Goal: Task Accomplishment & Management: Use online tool/utility

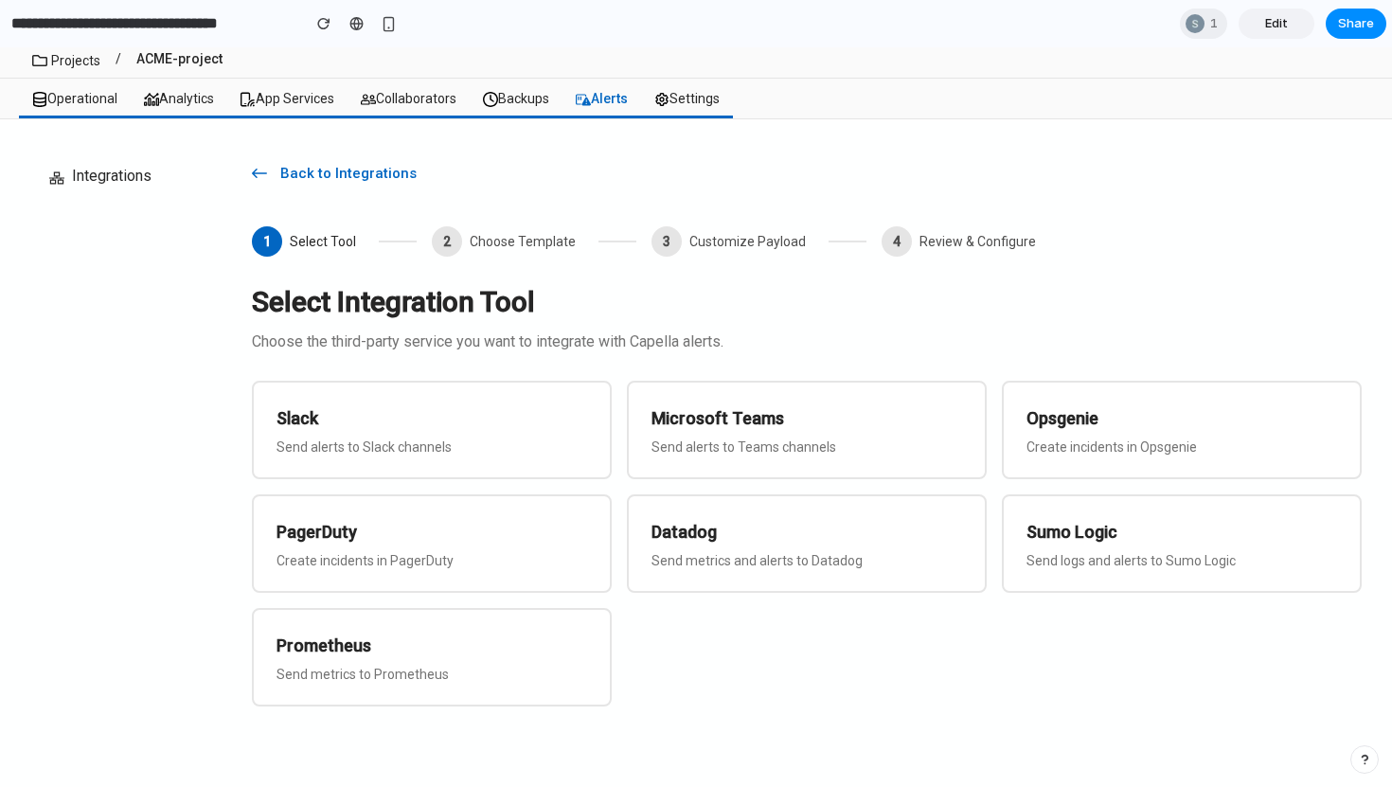
scroll to position [72, 0]
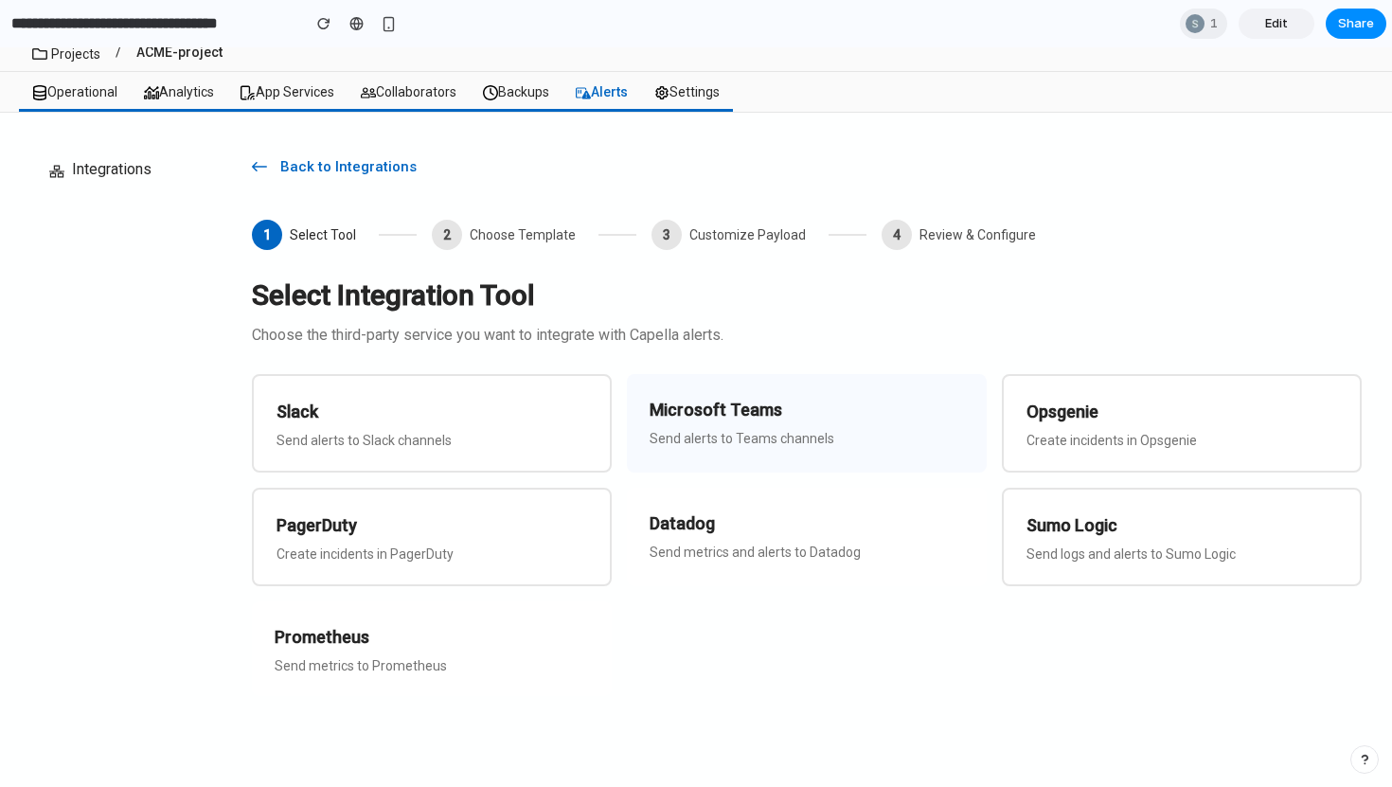
click at [743, 447] on div "Microsoft Teams Send alerts to Teams channels" at bounding box center [807, 423] width 360 height 98
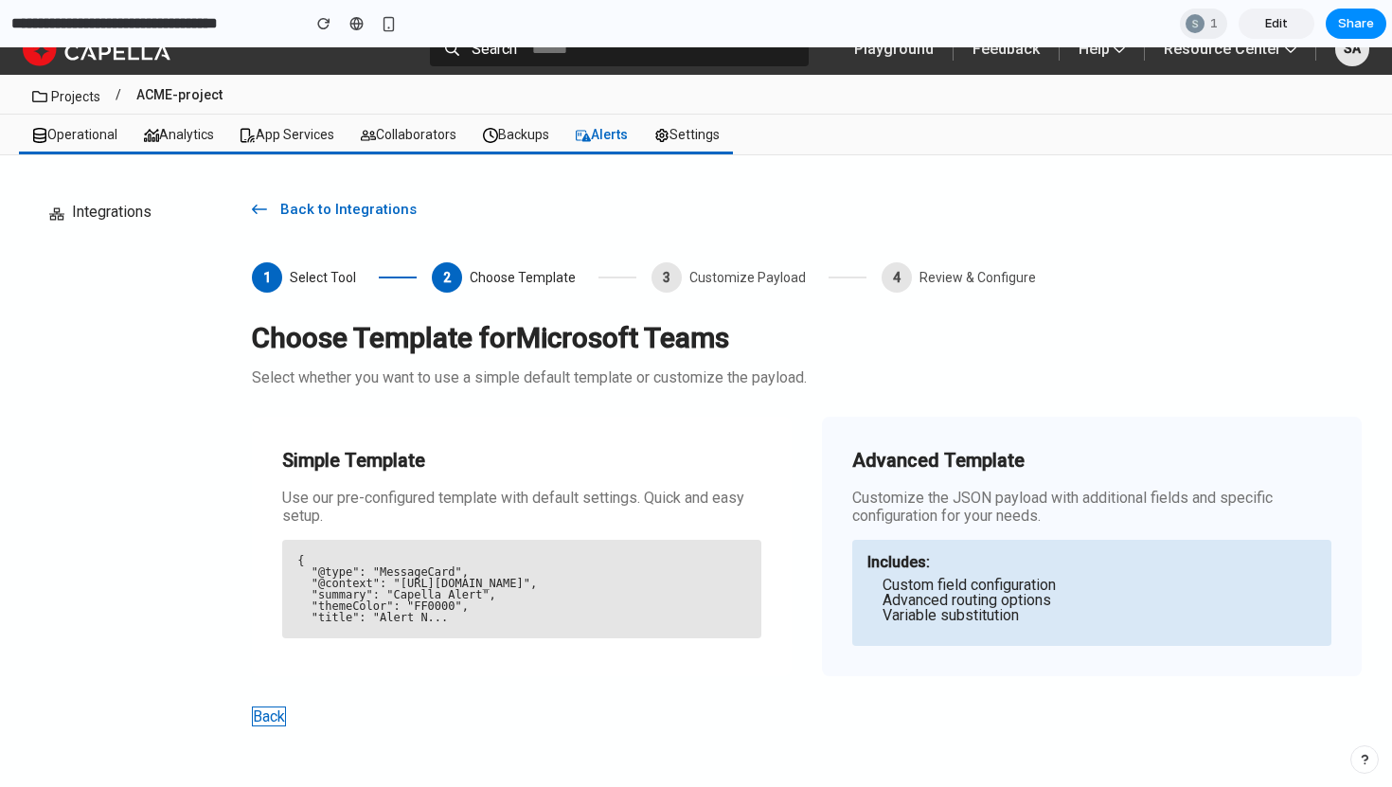
click at [1007, 578] on li "Custom field configuration" at bounding box center [1100, 585] width 434 height 15
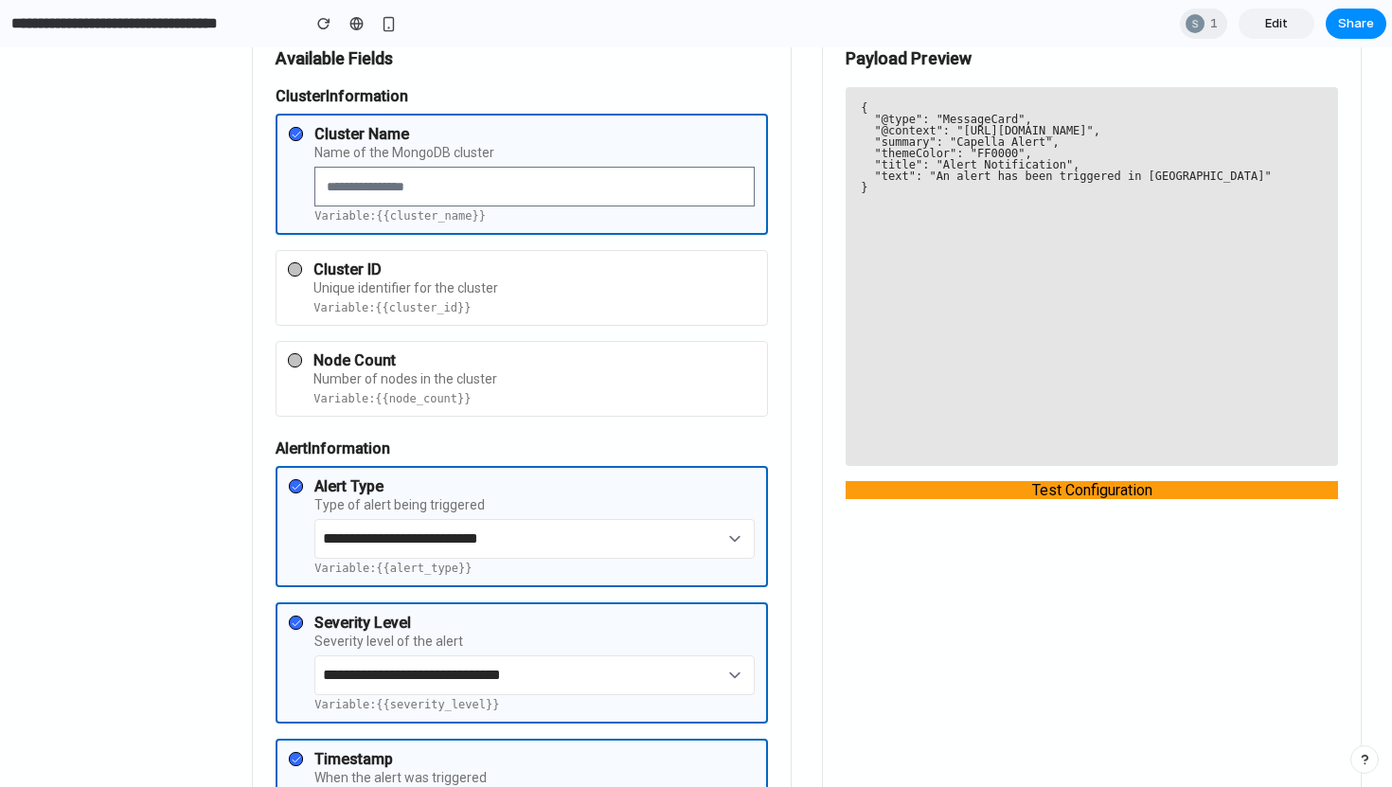
scroll to position [142, 0]
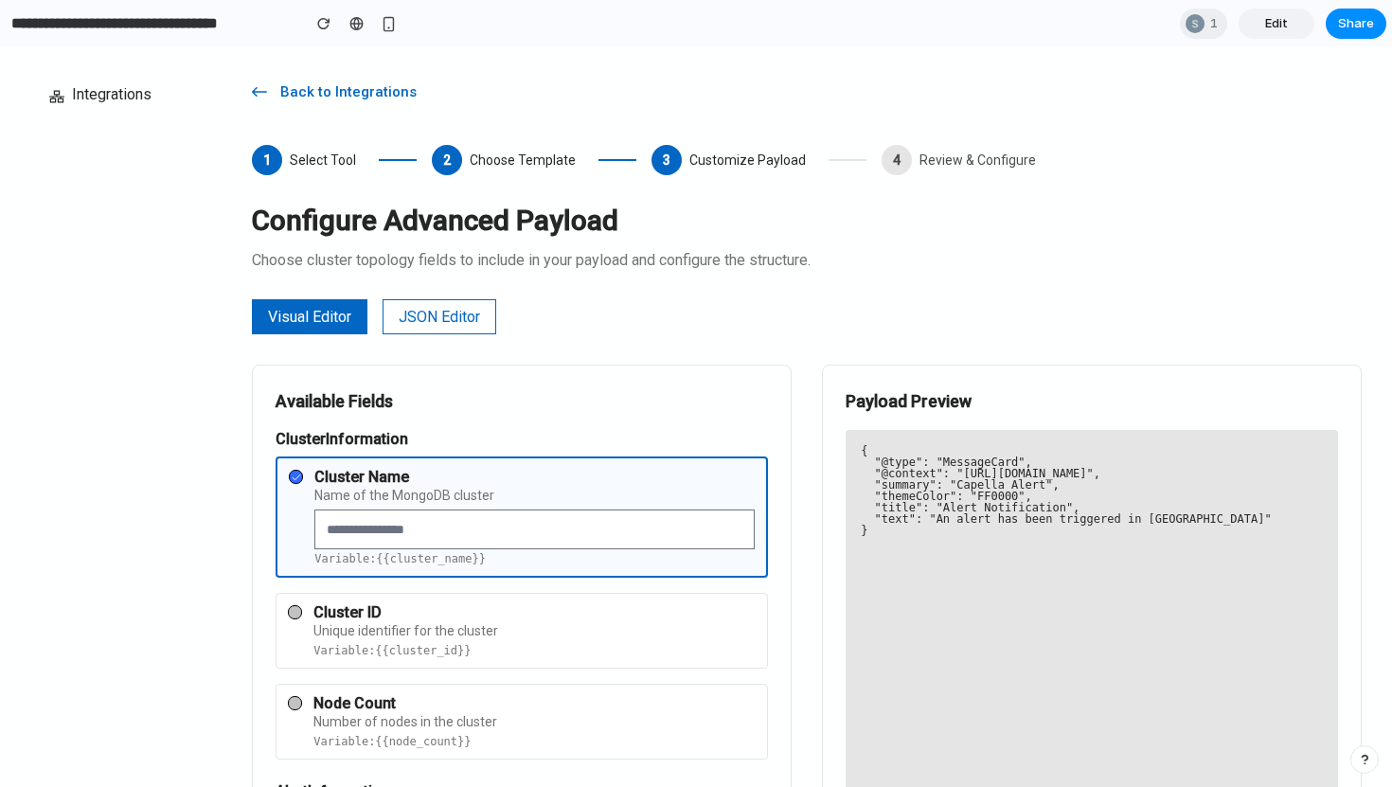
click at [462, 319] on button "JSON Editor" at bounding box center [440, 316] width 114 height 35
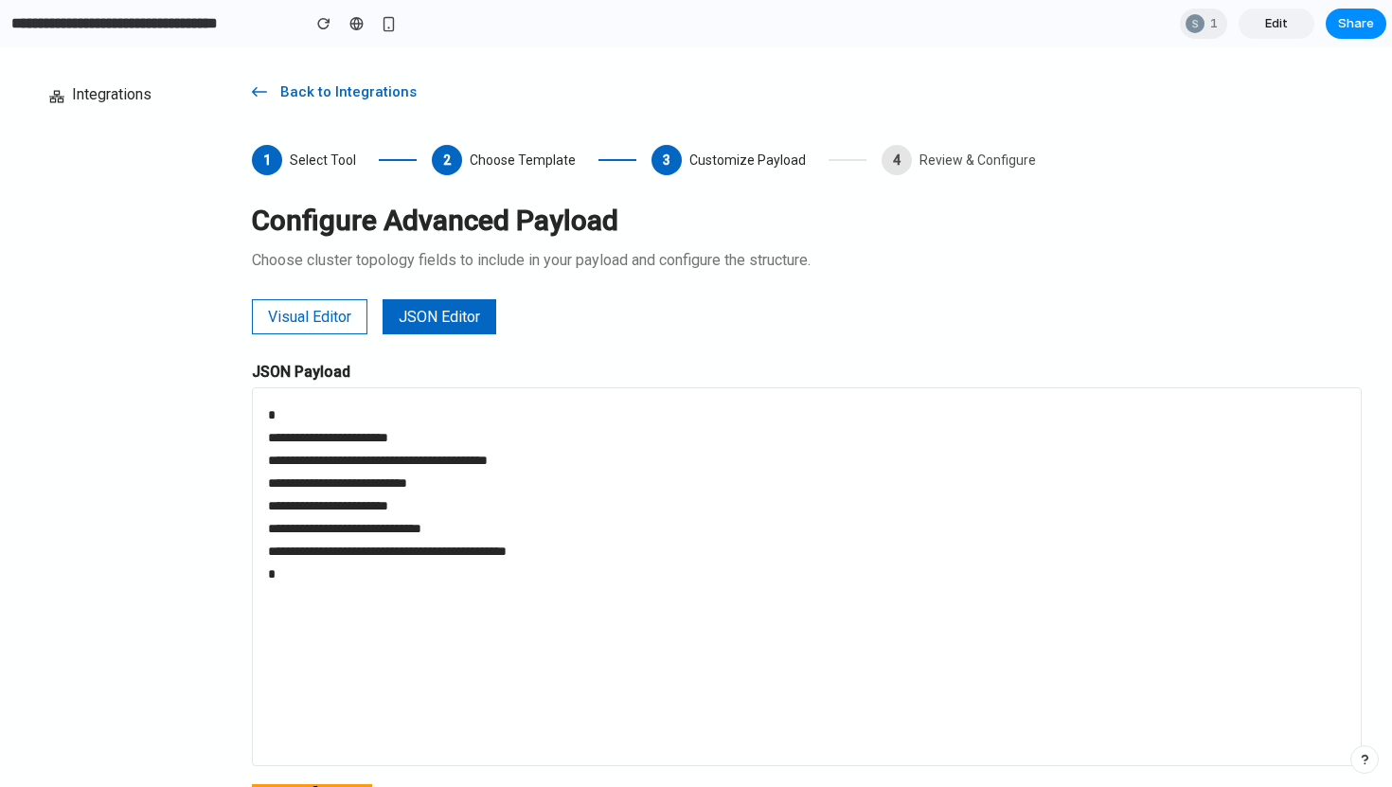
click at [326, 313] on button "Visual Editor" at bounding box center [310, 316] width 116 height 35
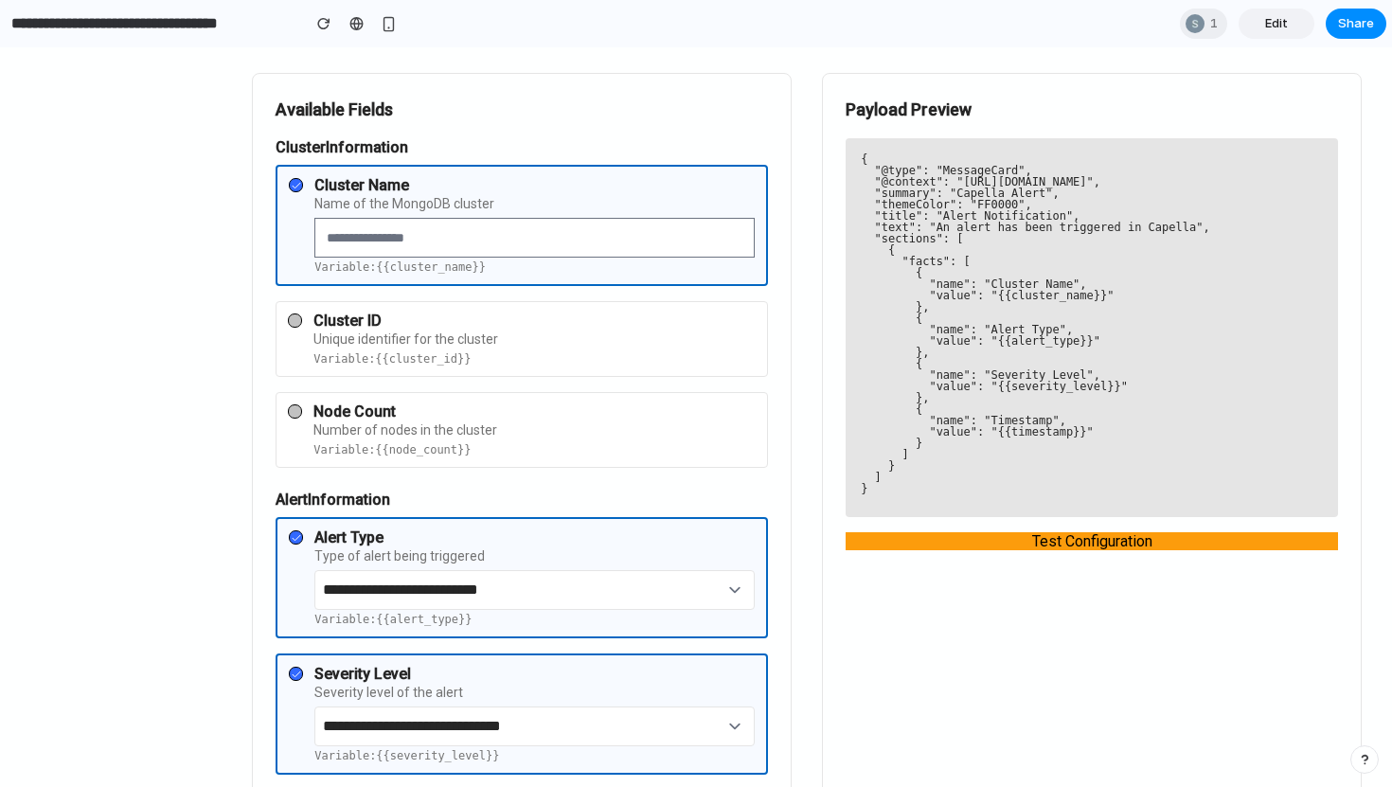
scroll to position [435, 0]
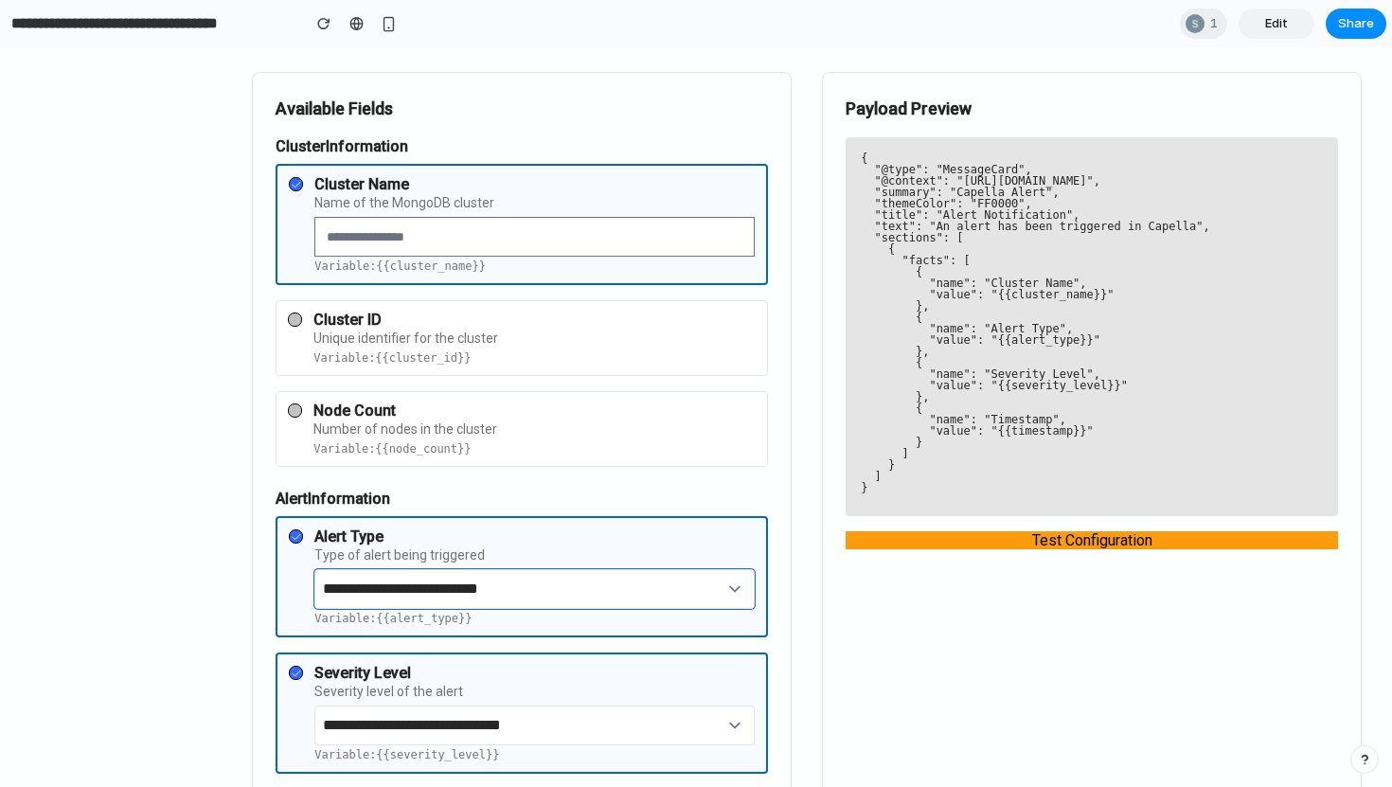
click at [596, 590] on select "**********" at bounding box center [534, 589] width 440 height 40
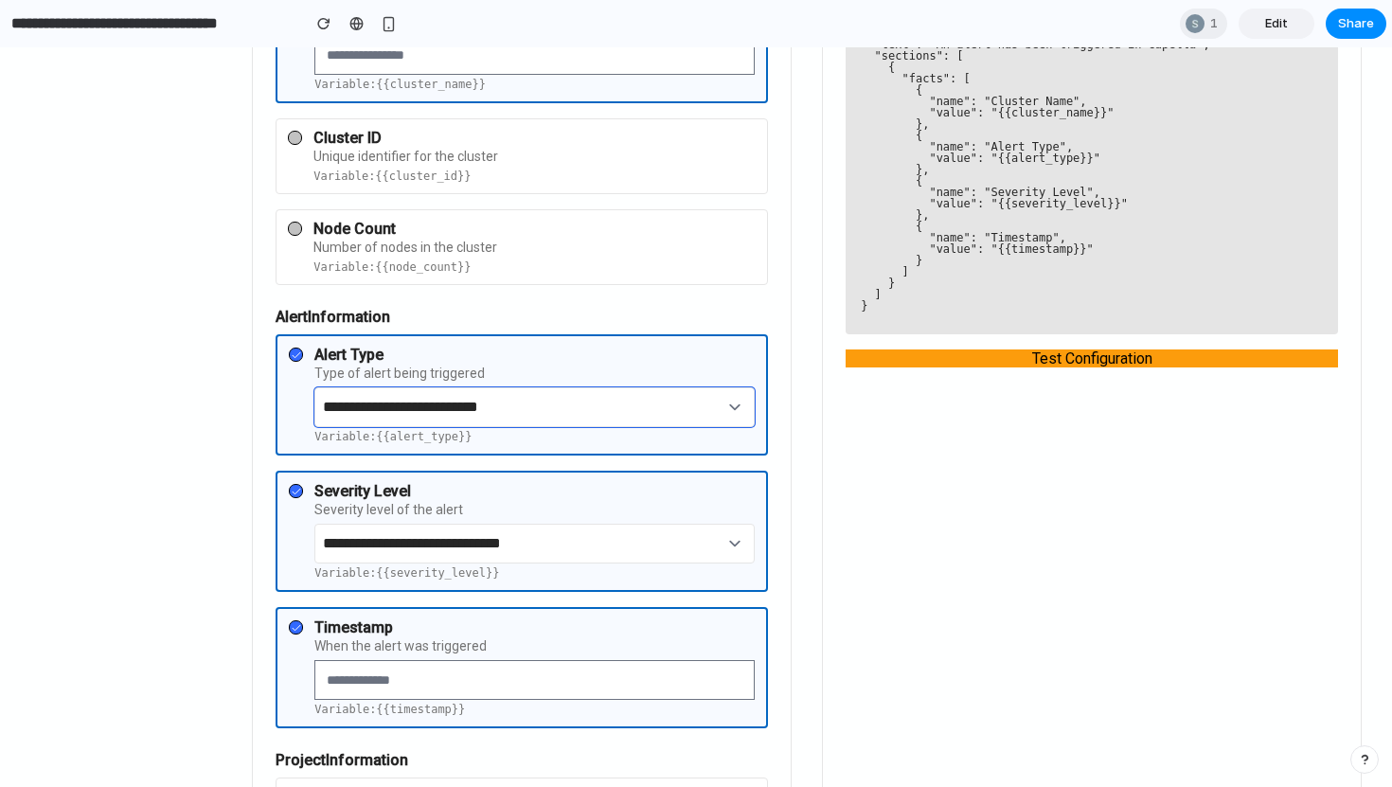
scroll to position [971, 0]
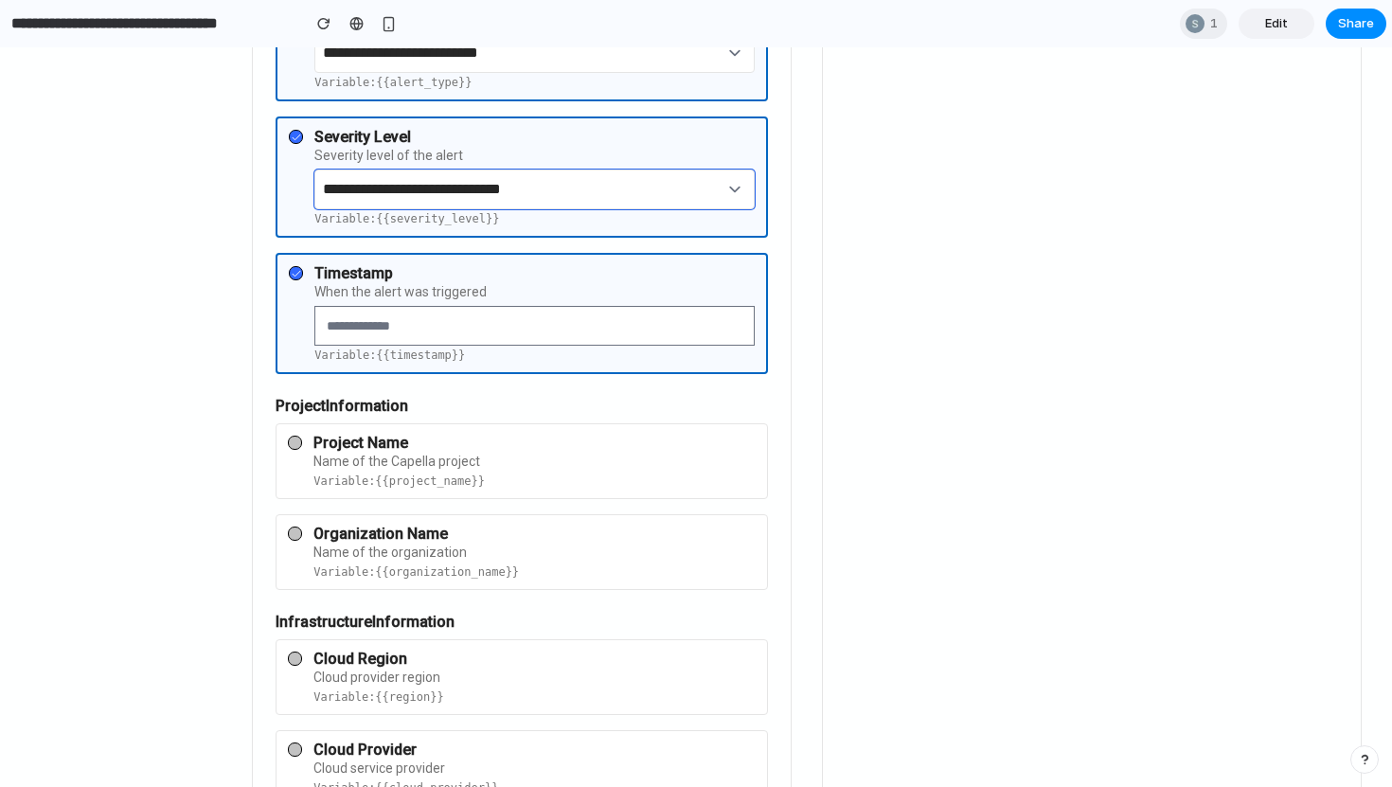
click at [637, 190] on select "**********" at bounding box center [534, 190] width 440 height 40
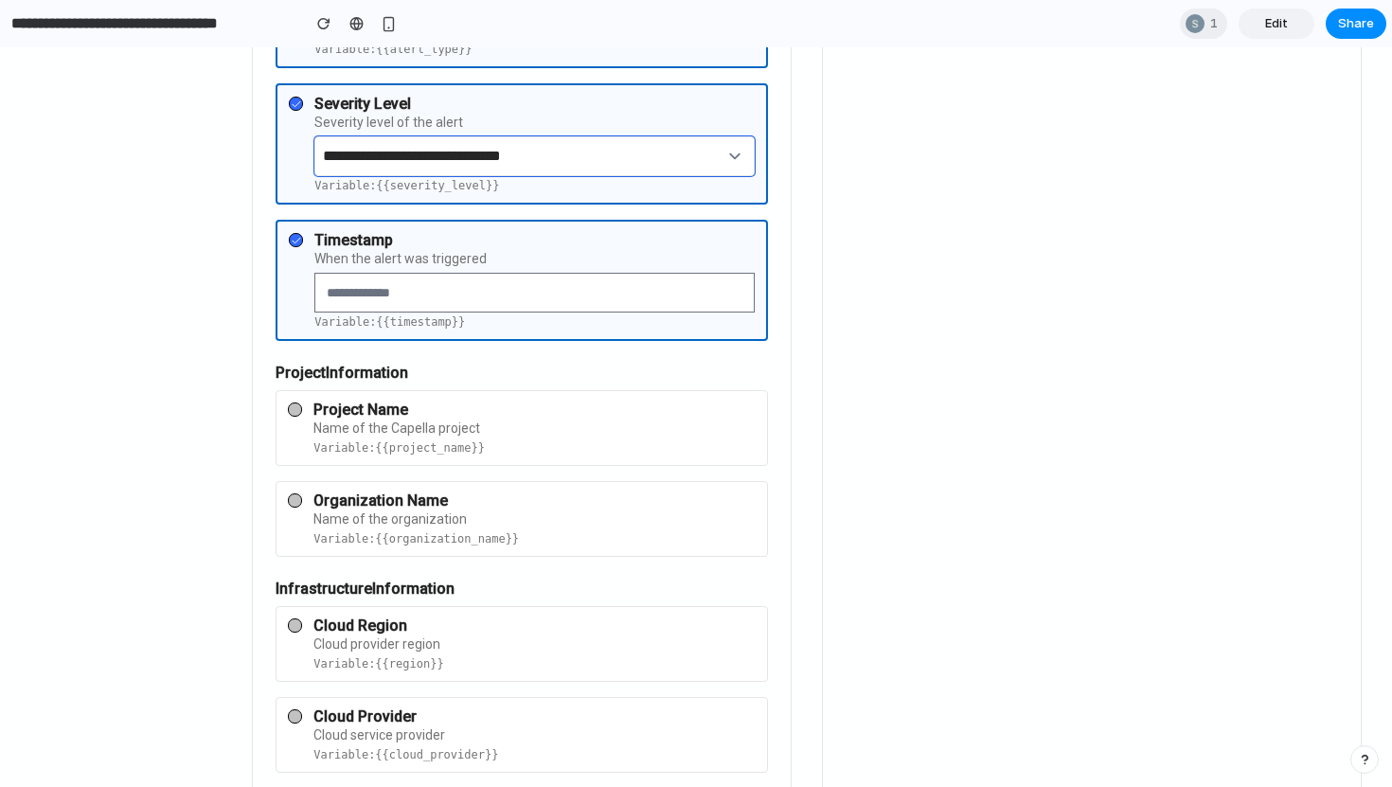
scroll to position [161, 0]
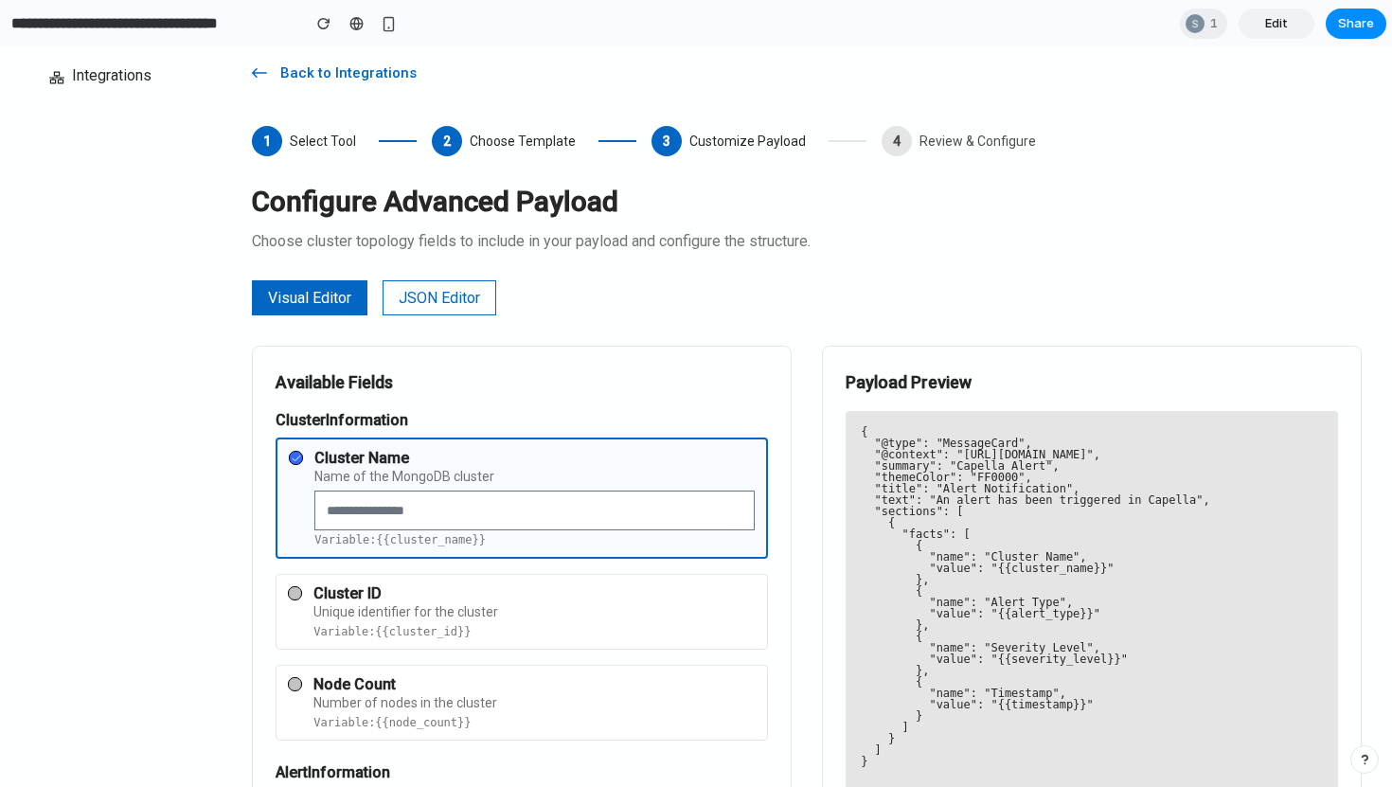
click at [430, 306] on button "JSON Editor" at bounding box center [440, 297] width 114 height 35
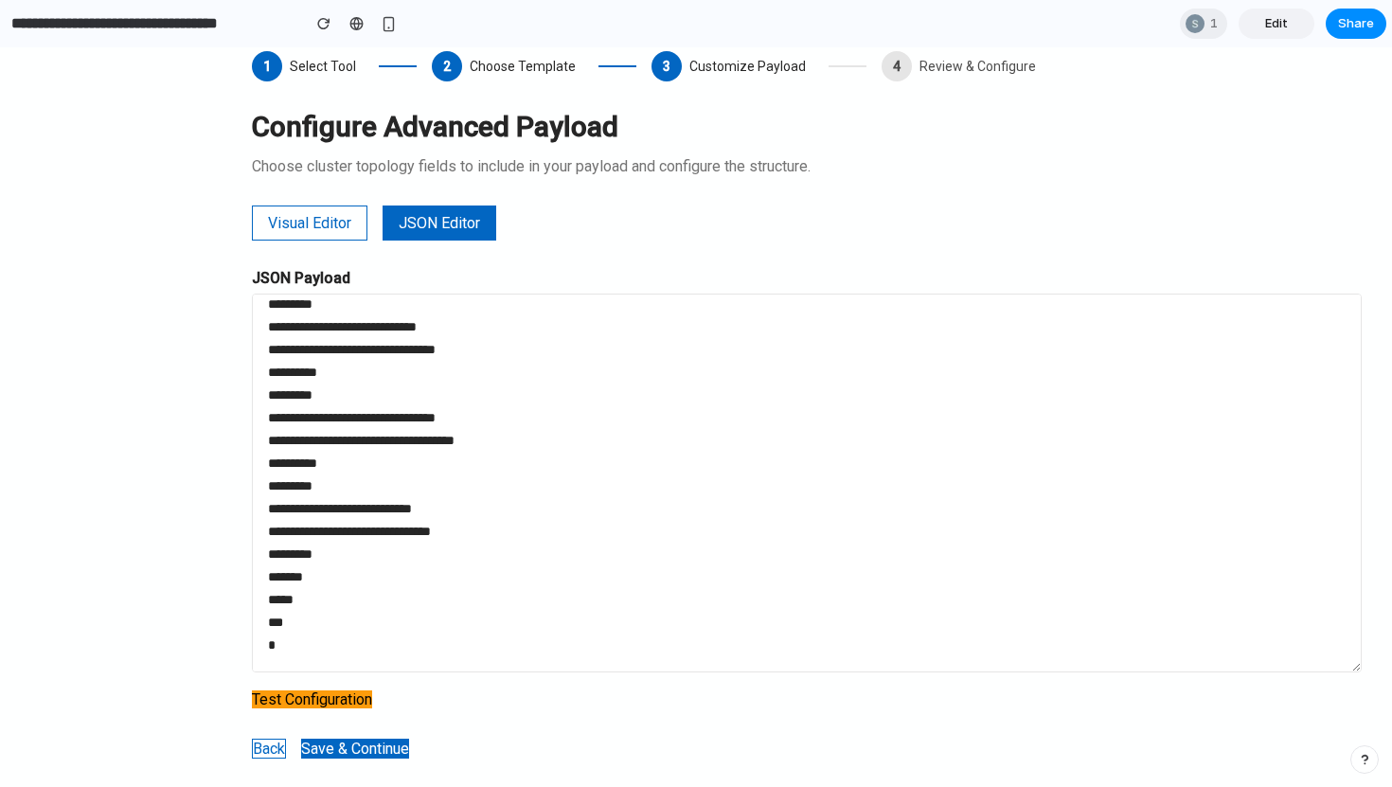
scroll to position [267, 0]
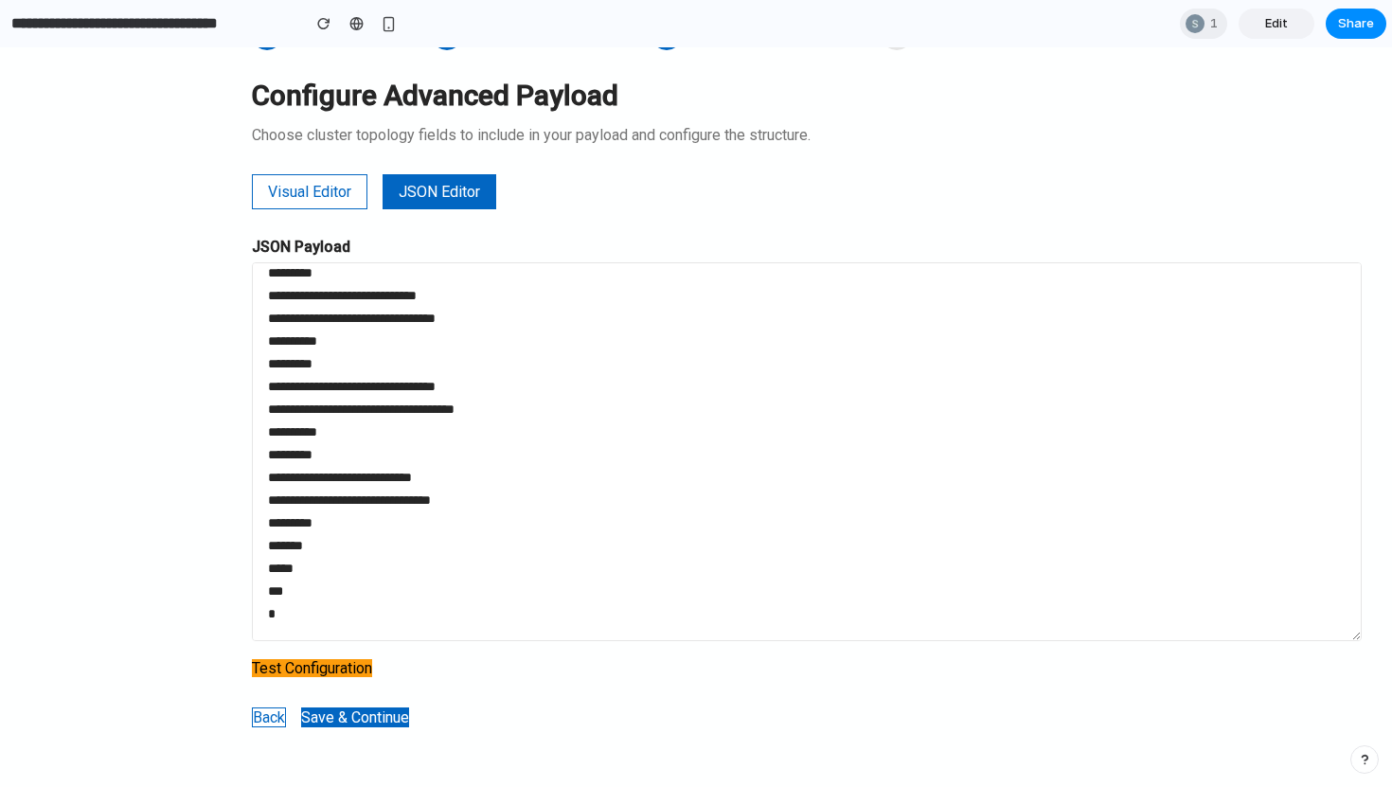
click at [254, 718] on button "Back" at bounding box center [269, 717] width 34 height 20
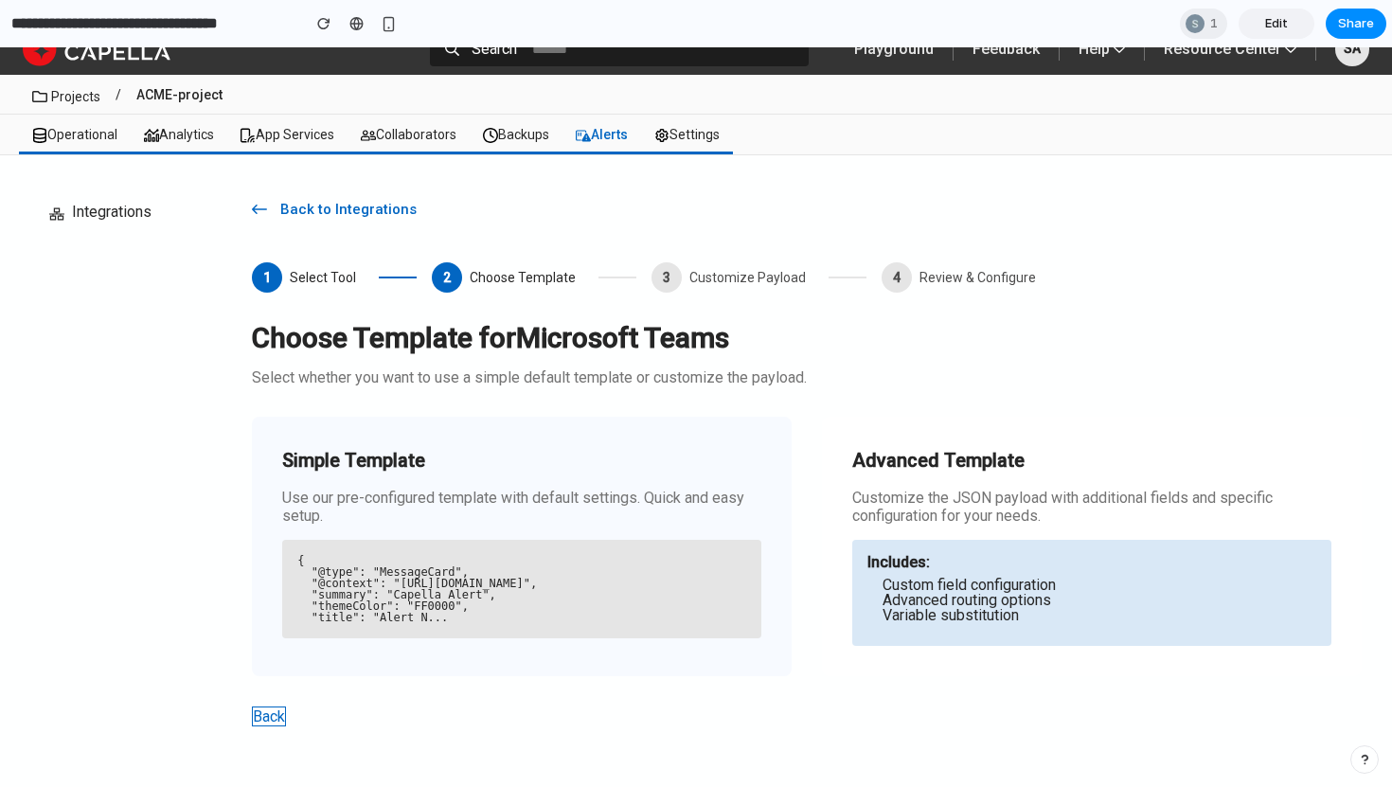
click at [703, 535] on div "Simple Template Use our pre-configured template with default settings. Quick an…" at bounding box center [522, 547] width 540 height 260
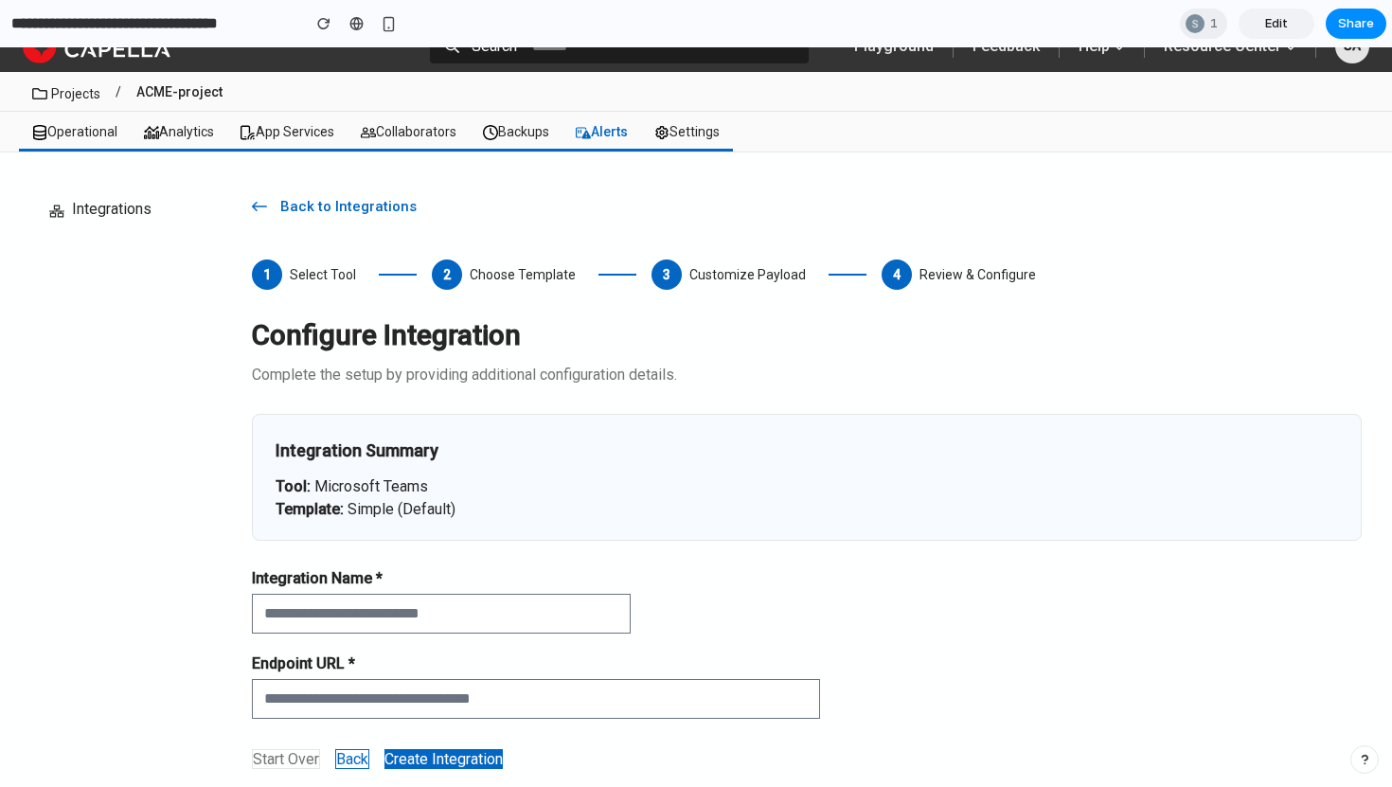
scroll to position [69, 0]
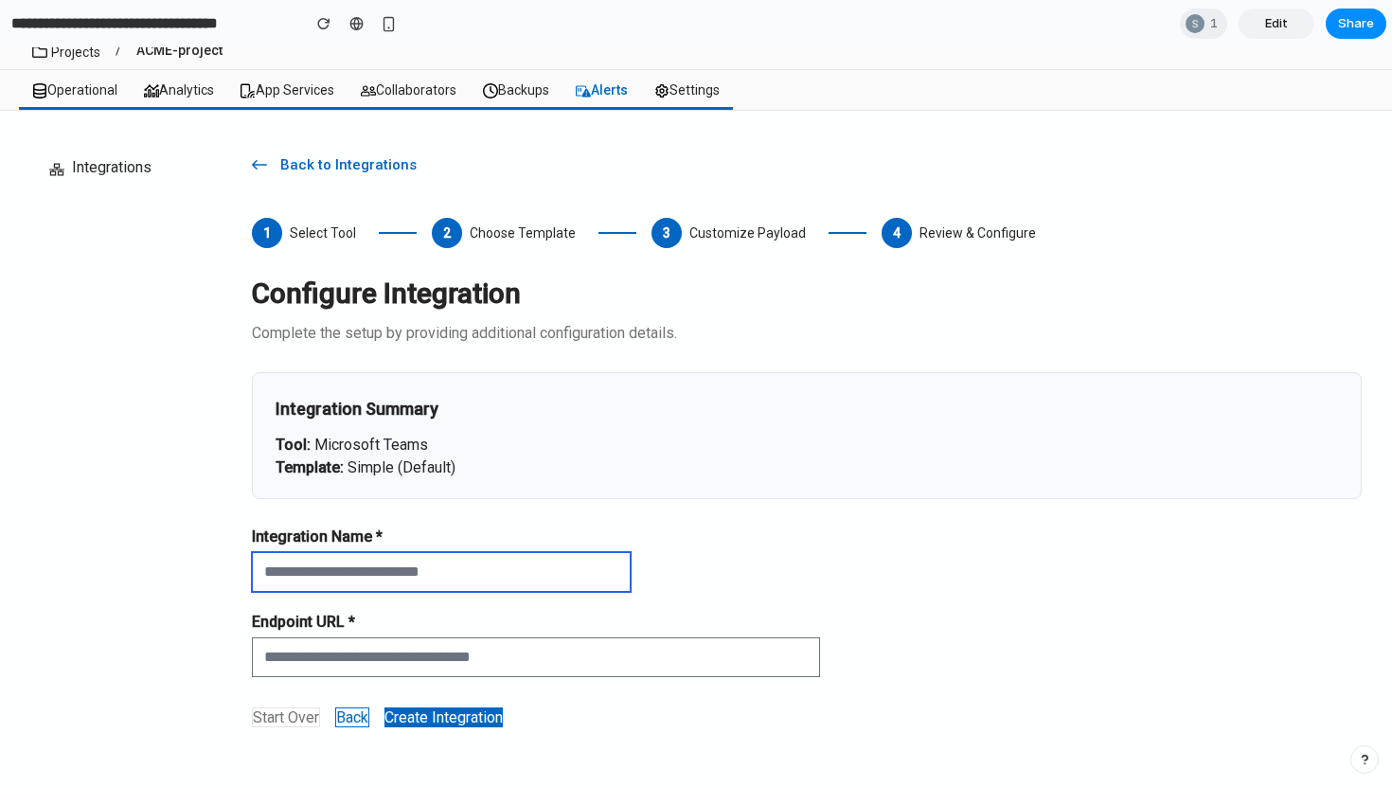
click at [413, 573] on input "text" at bounding box center [441, 572] width 379 height 40
type input "****"
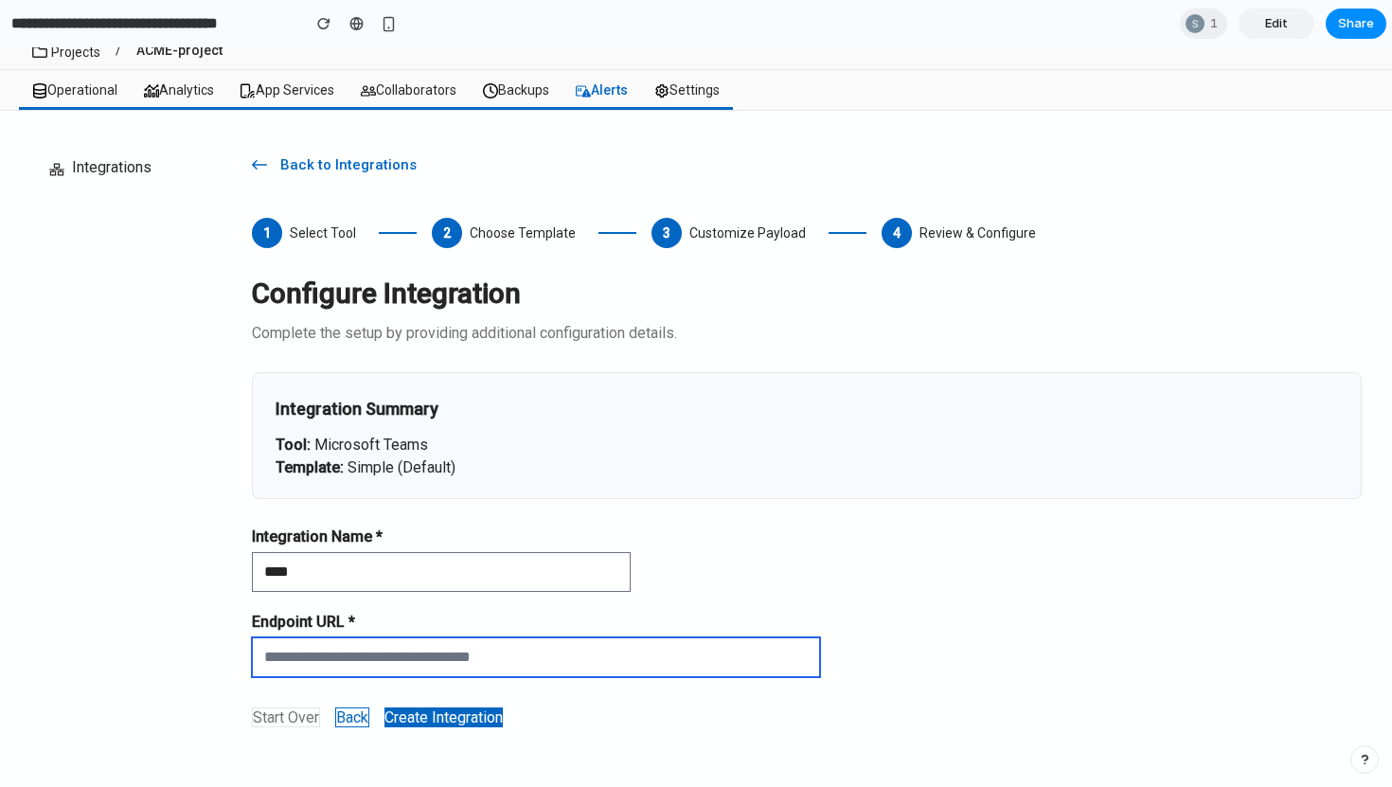
click at [416, 668] on input "text" at bounding box center [536, 657] width 568 height 40
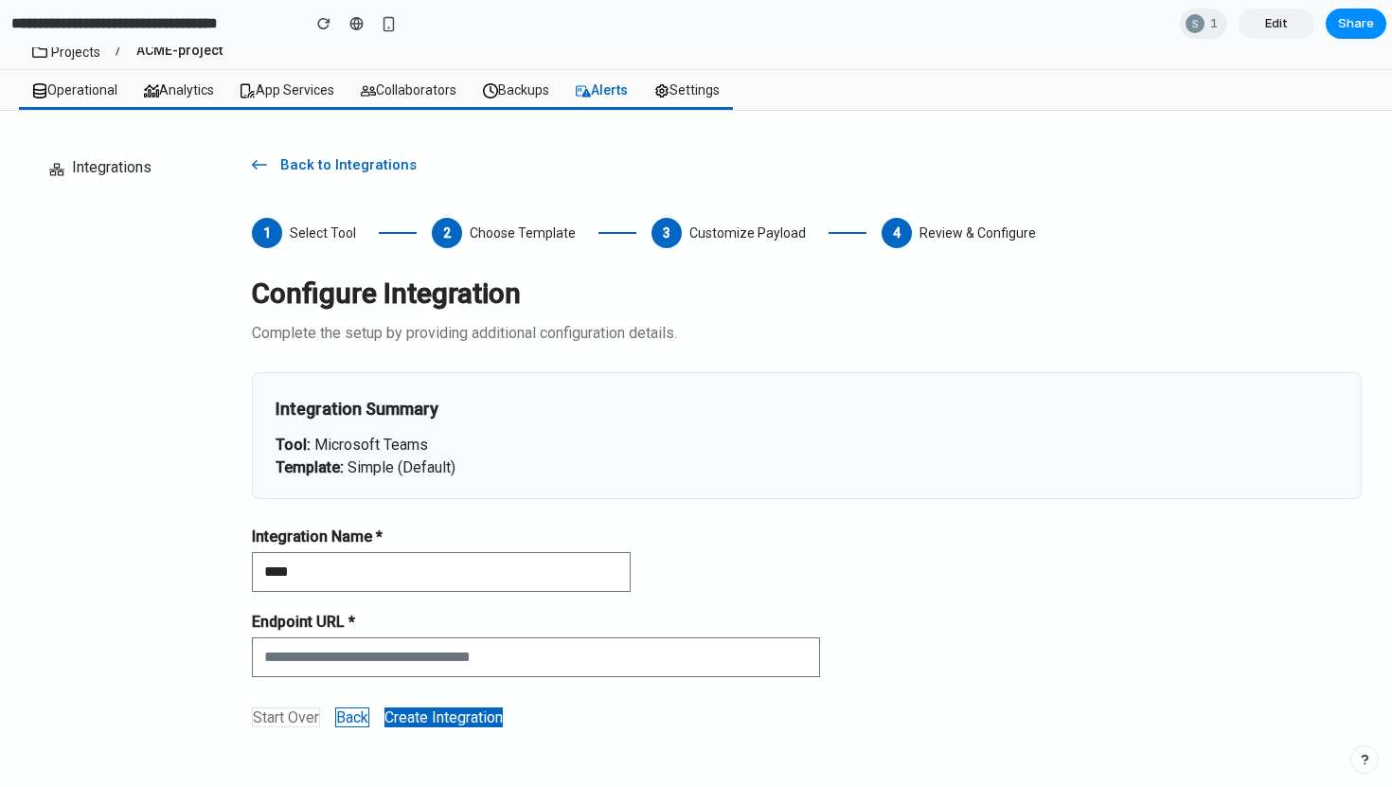
click at [351, 726] on div "Back to Integrations 1 Select Tool 2 Choose Template 3 Customize Payload 4 Revi…" at bounding box center [807, 453] width 1110 height 624
click at [352, 721] on button "Back" at bounding box center [352, 717] width 34 height 20
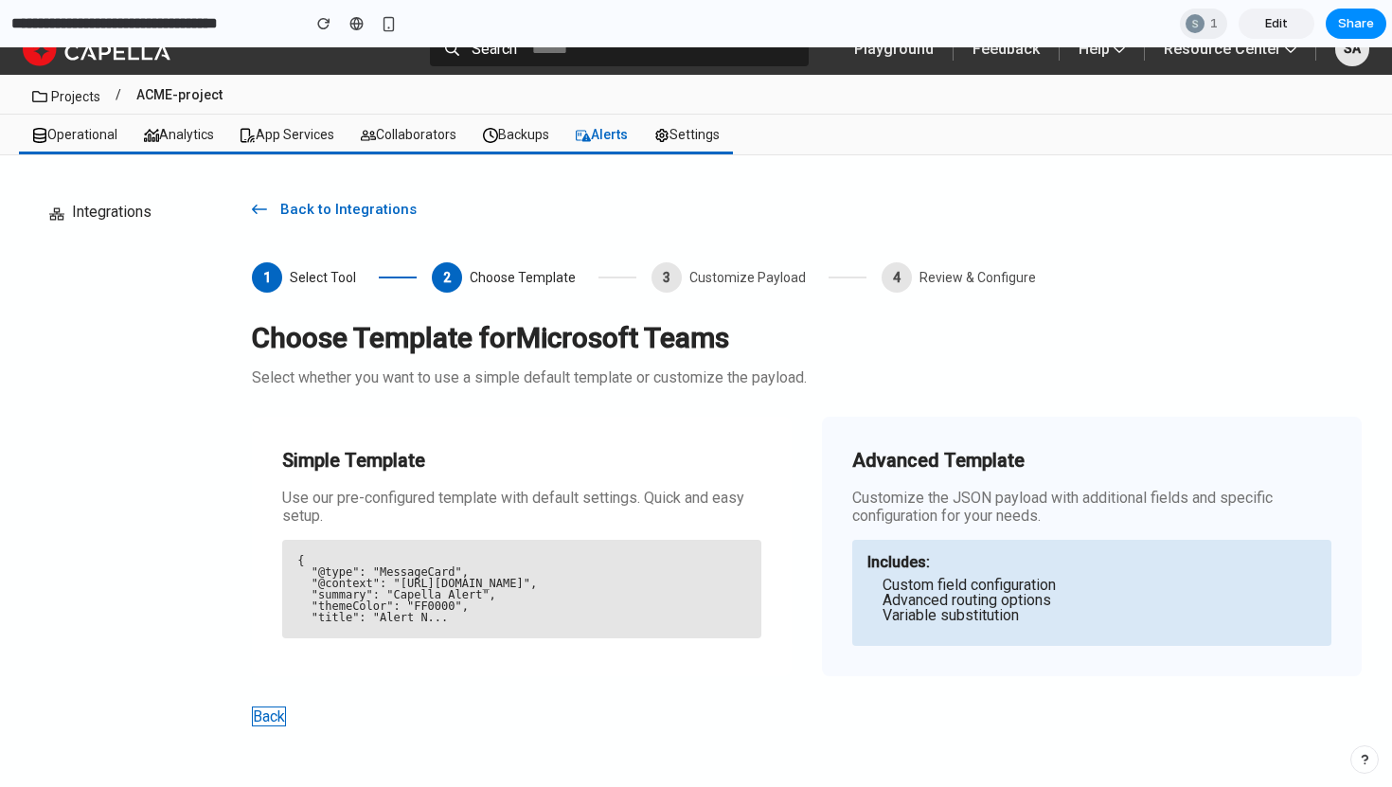
click at [1119, 612] on li "Variable substitution" at bounding box center [1100, 615] width 434 height 15
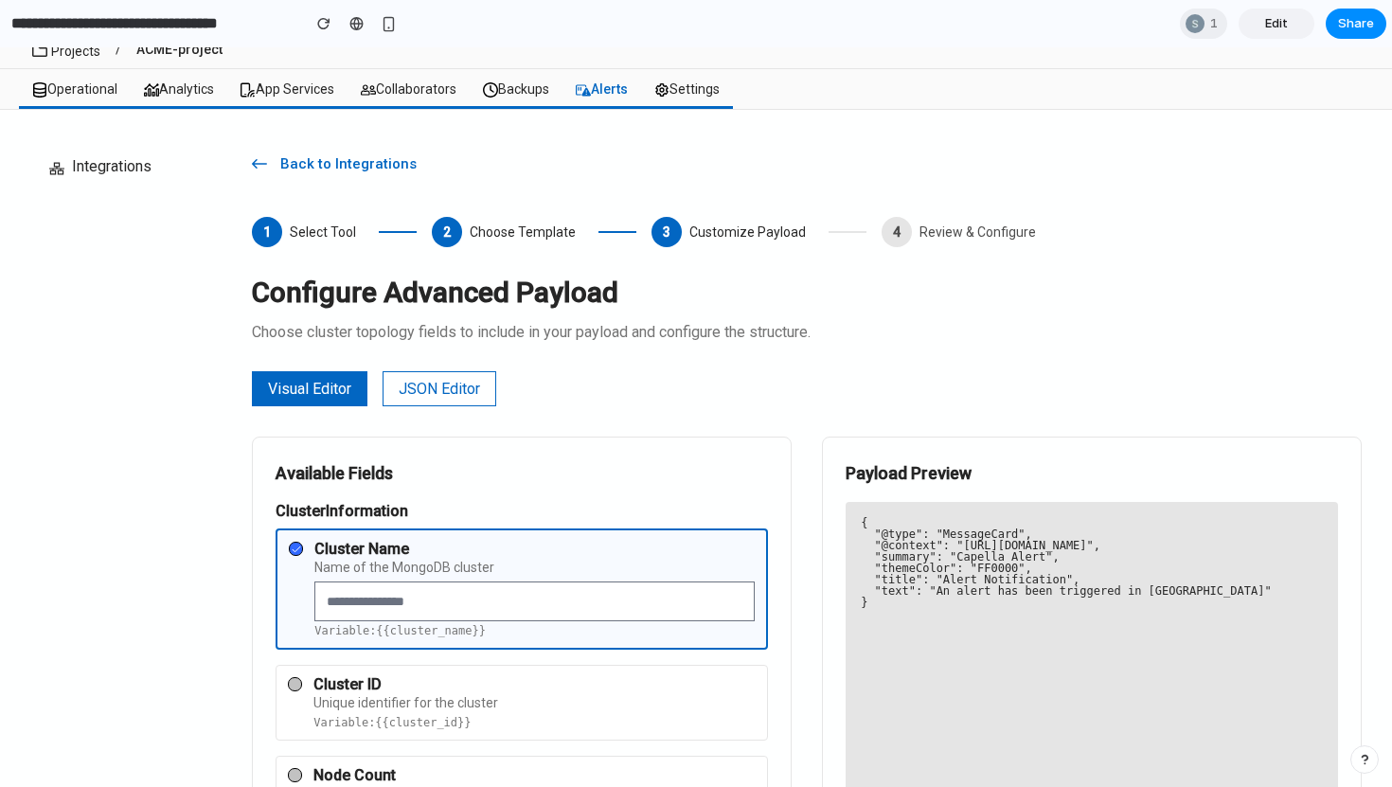
scroll to position [405, 0]
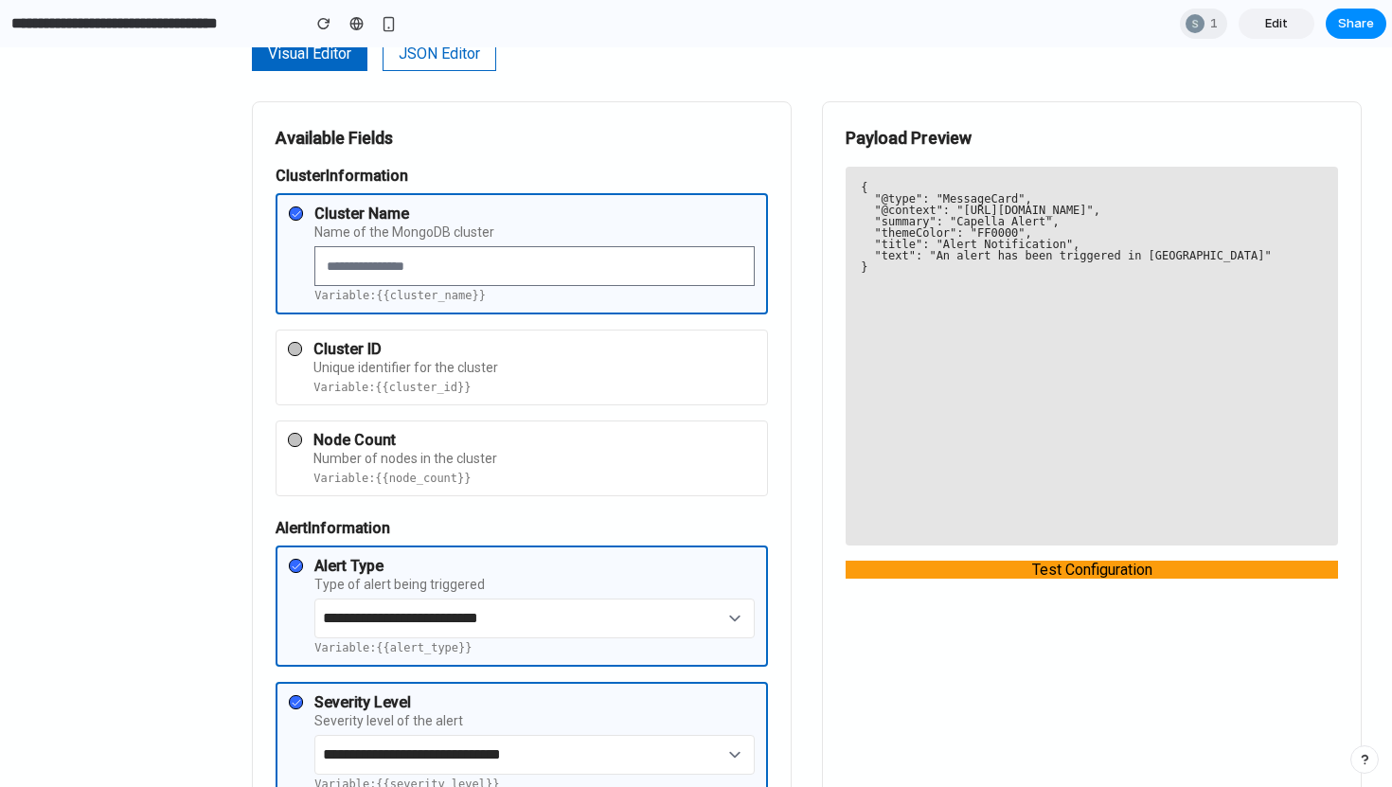
click at [1073, 575] on button "Test Configuration" at bounding box center [1092, 570] width 492 height 18
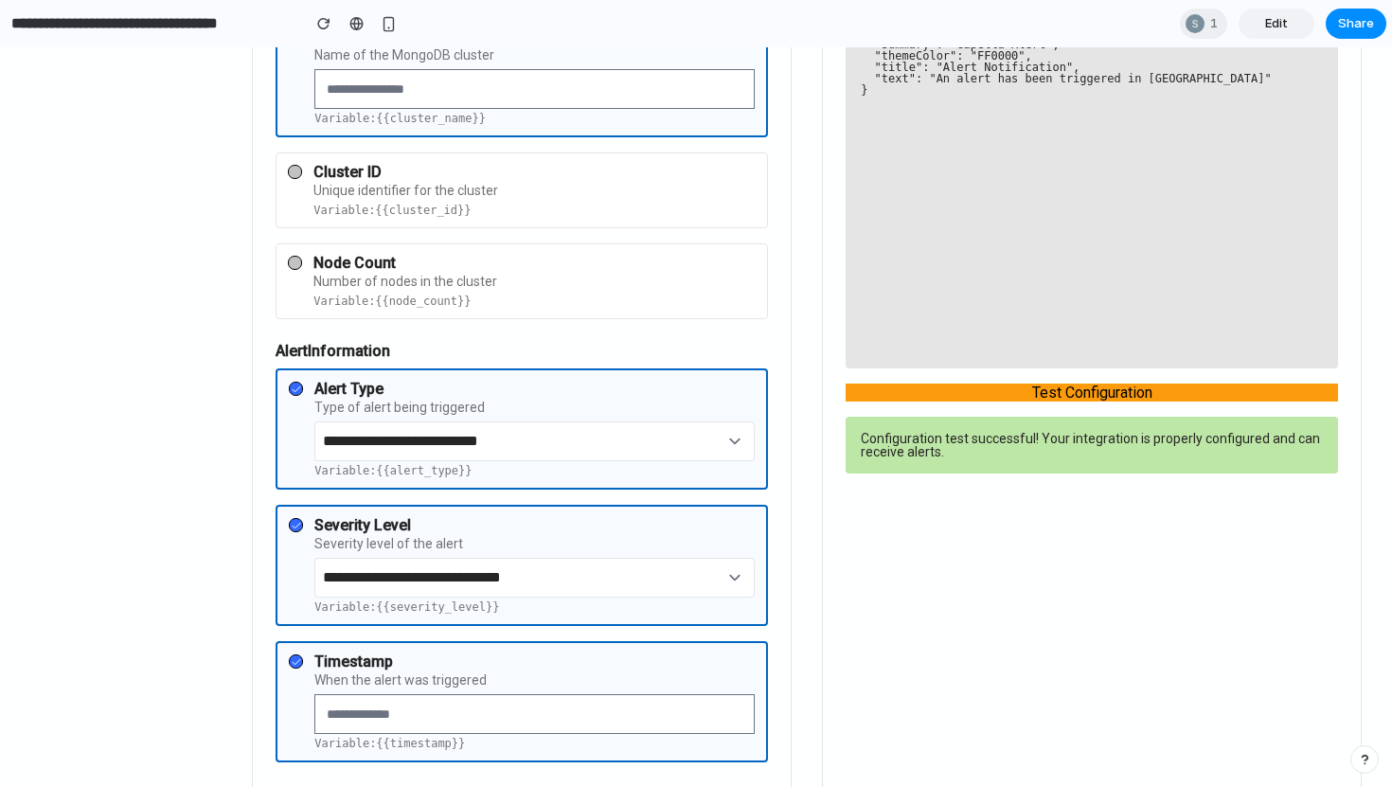
scroll to position [1146, 0]
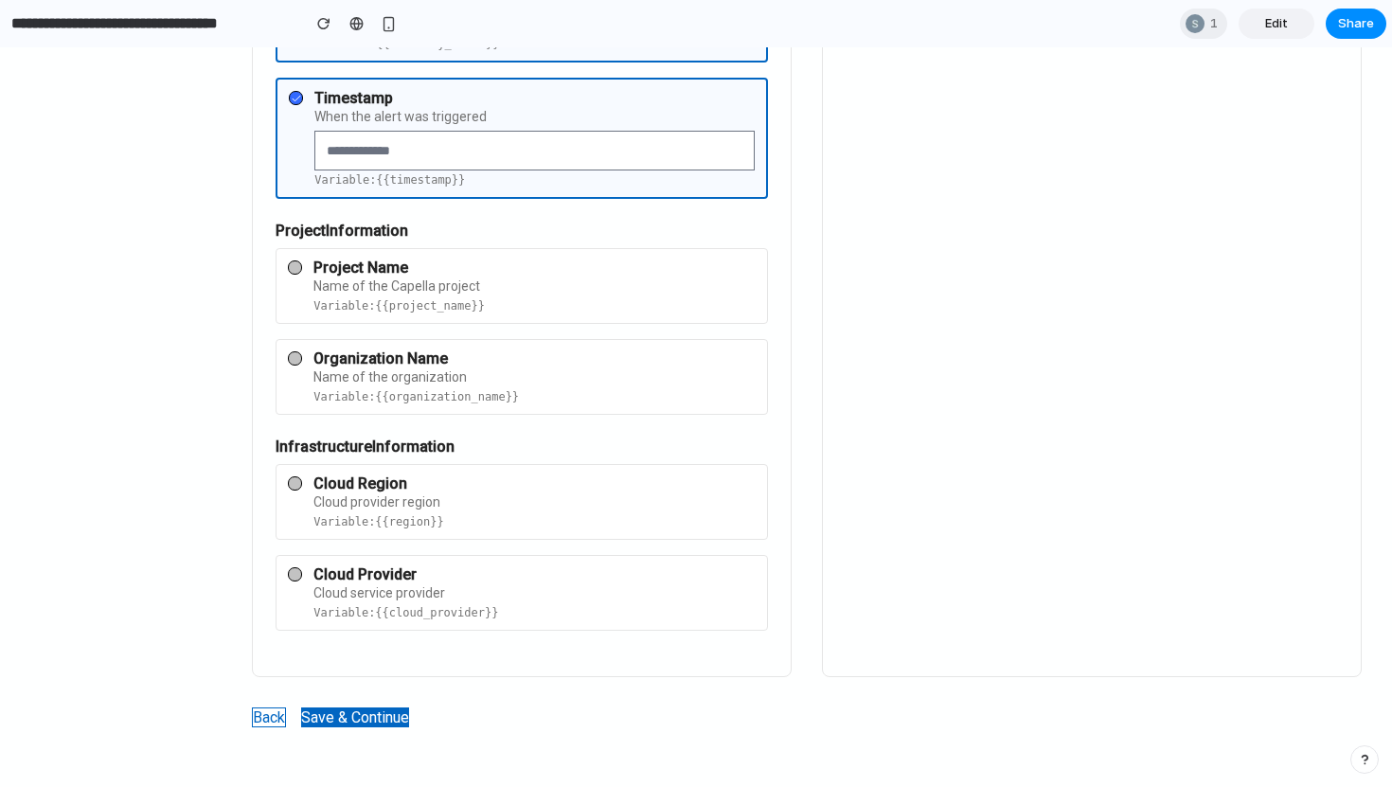
click at [269, 721] on button "Back" at bounding box center [269, 717] width 34 height 20
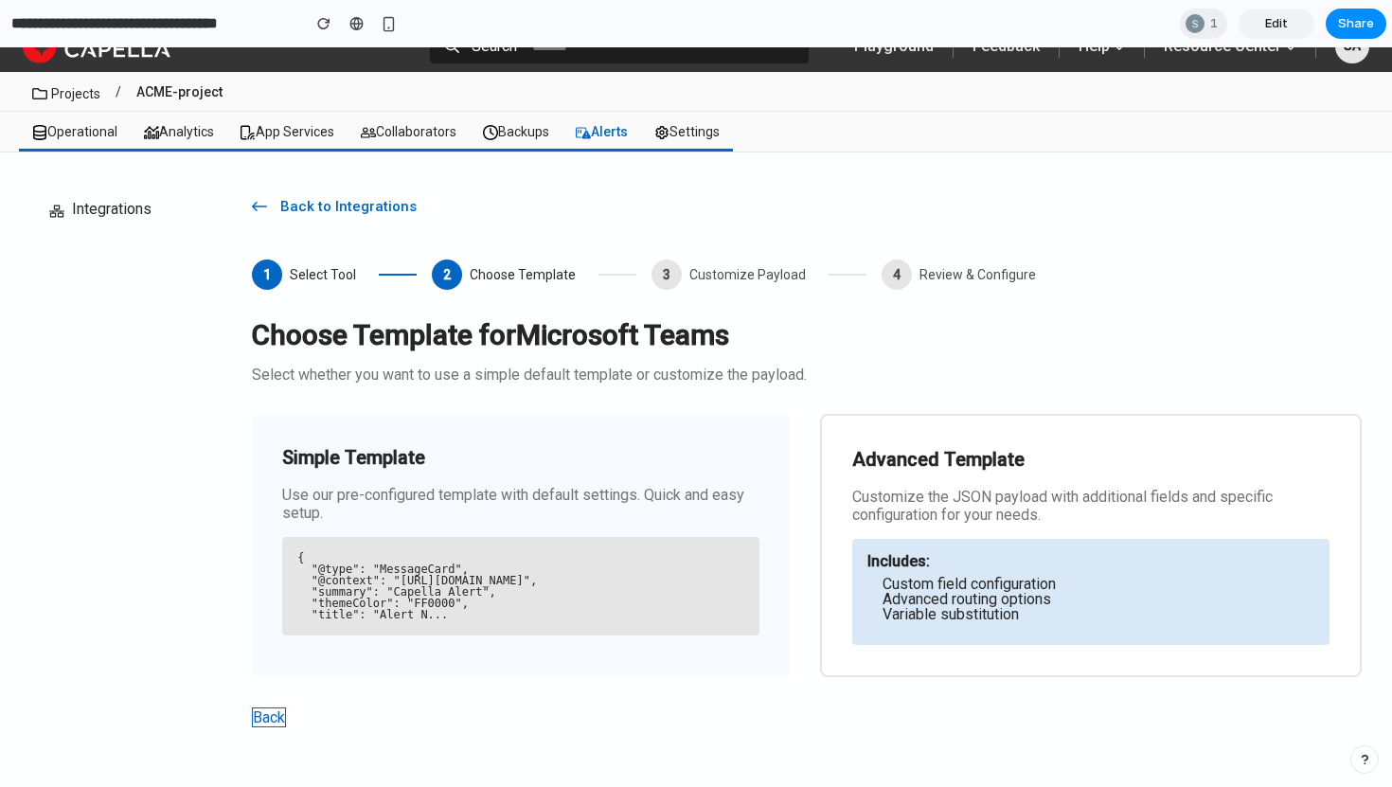
click at [475, 631] on div "{ "@type": "MessageCard", "@context": "[URL][DOMAIN_NAME]", "summary": "Capella…" at bounding box center [520, 586] width 477 height 98
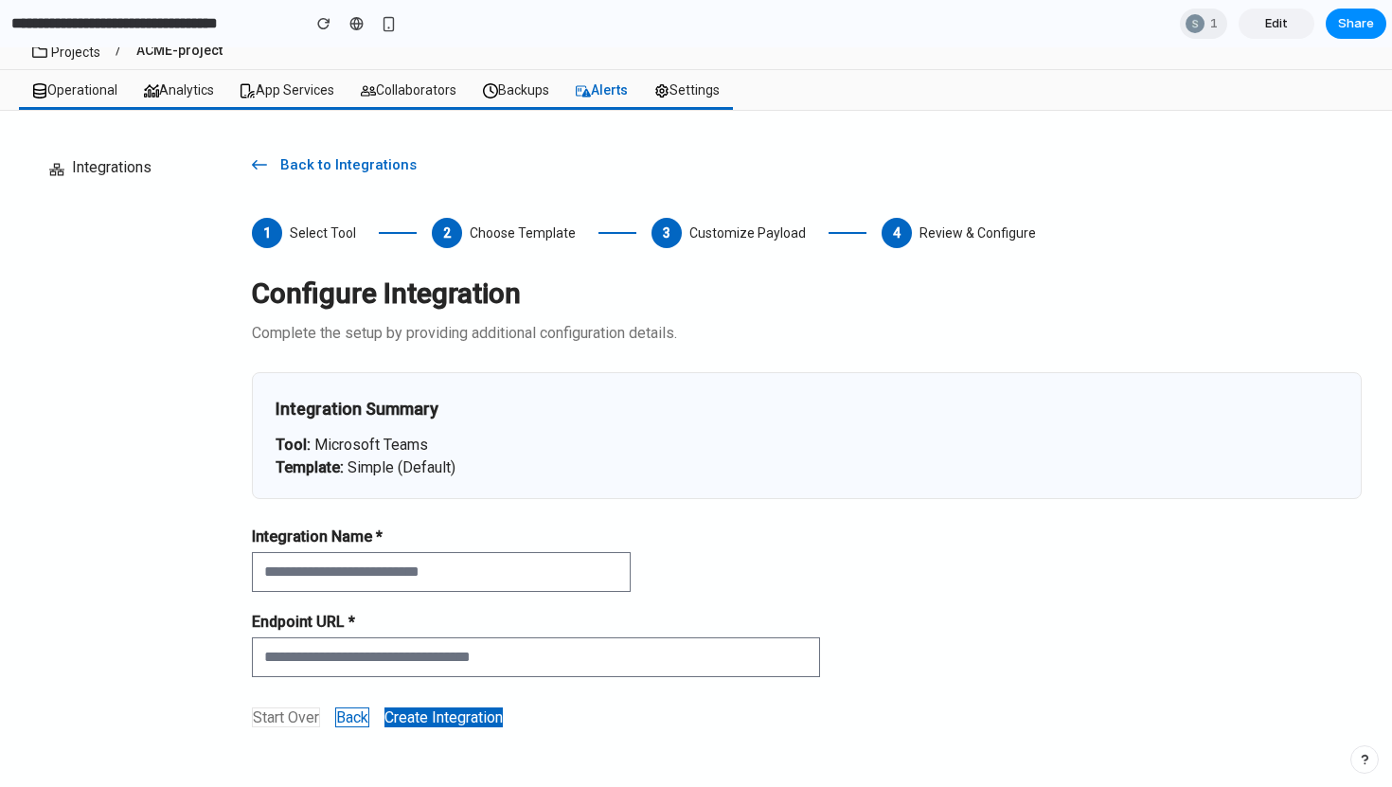
click at [354, 718] on button "Back" at bounding box center [352, 717] width 34 height 20
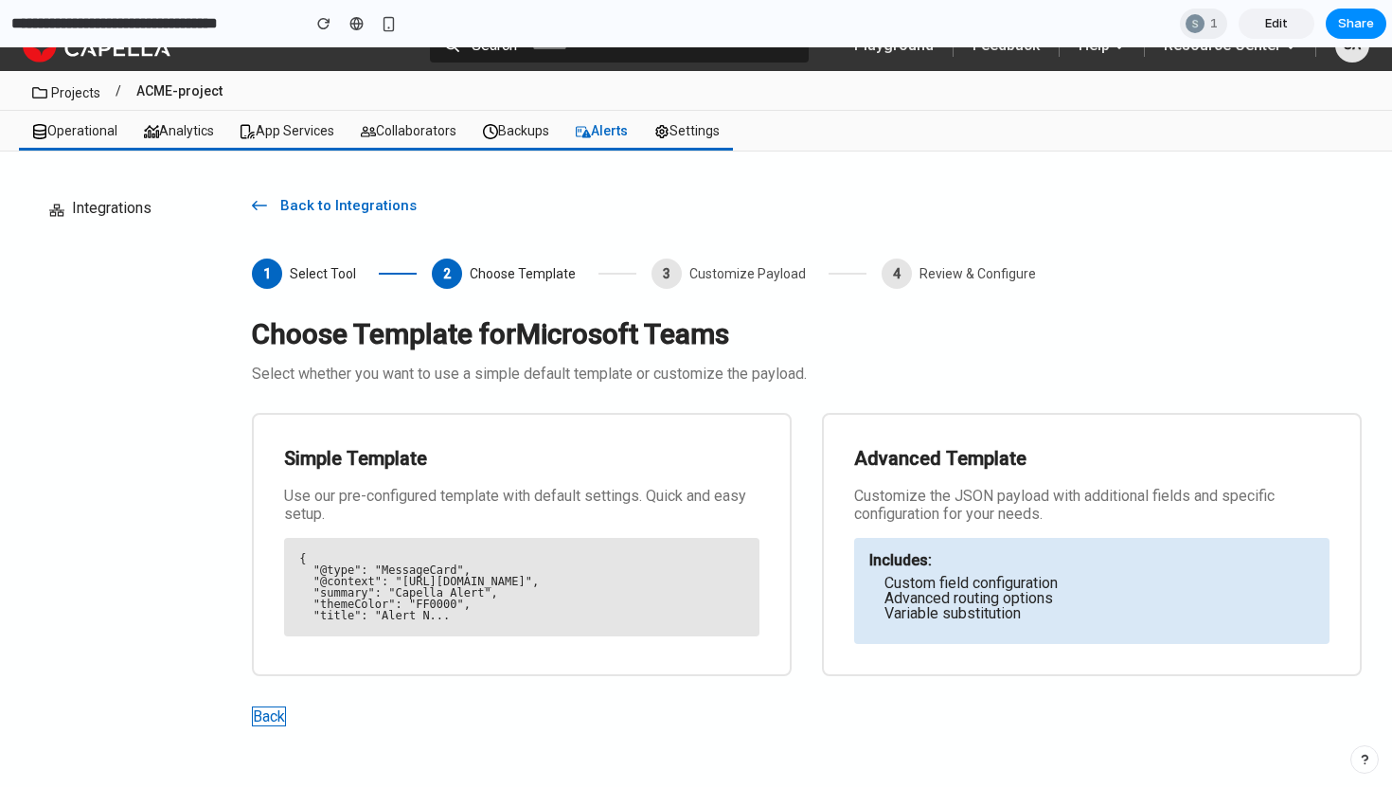
scroll to position [27, 0]
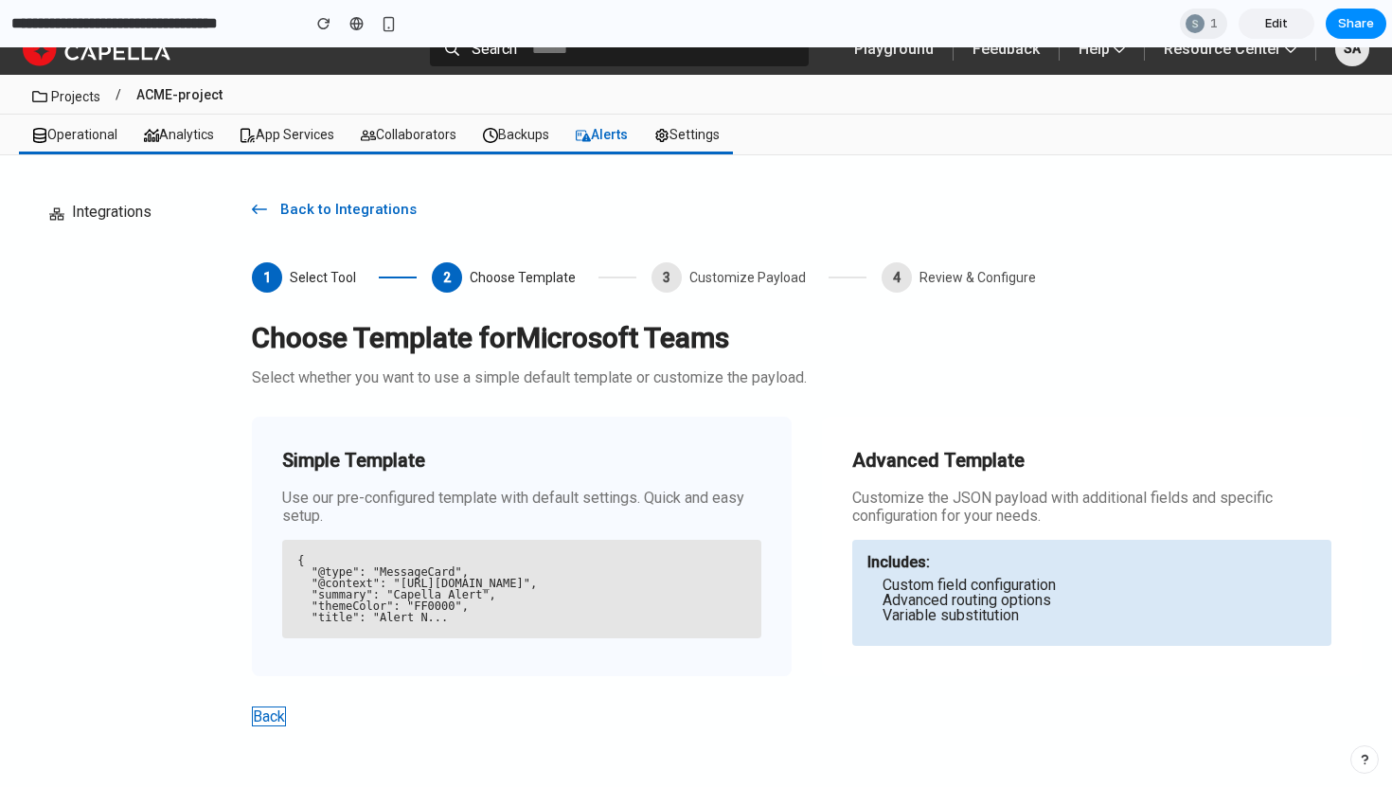
click at [664, 588] on pre "{ "@type": "MessageCard", "@context": "[URL][DOMAIN_NAME]", "summary": "Capella…" at bounding box center [521, 589] width 449 height 68
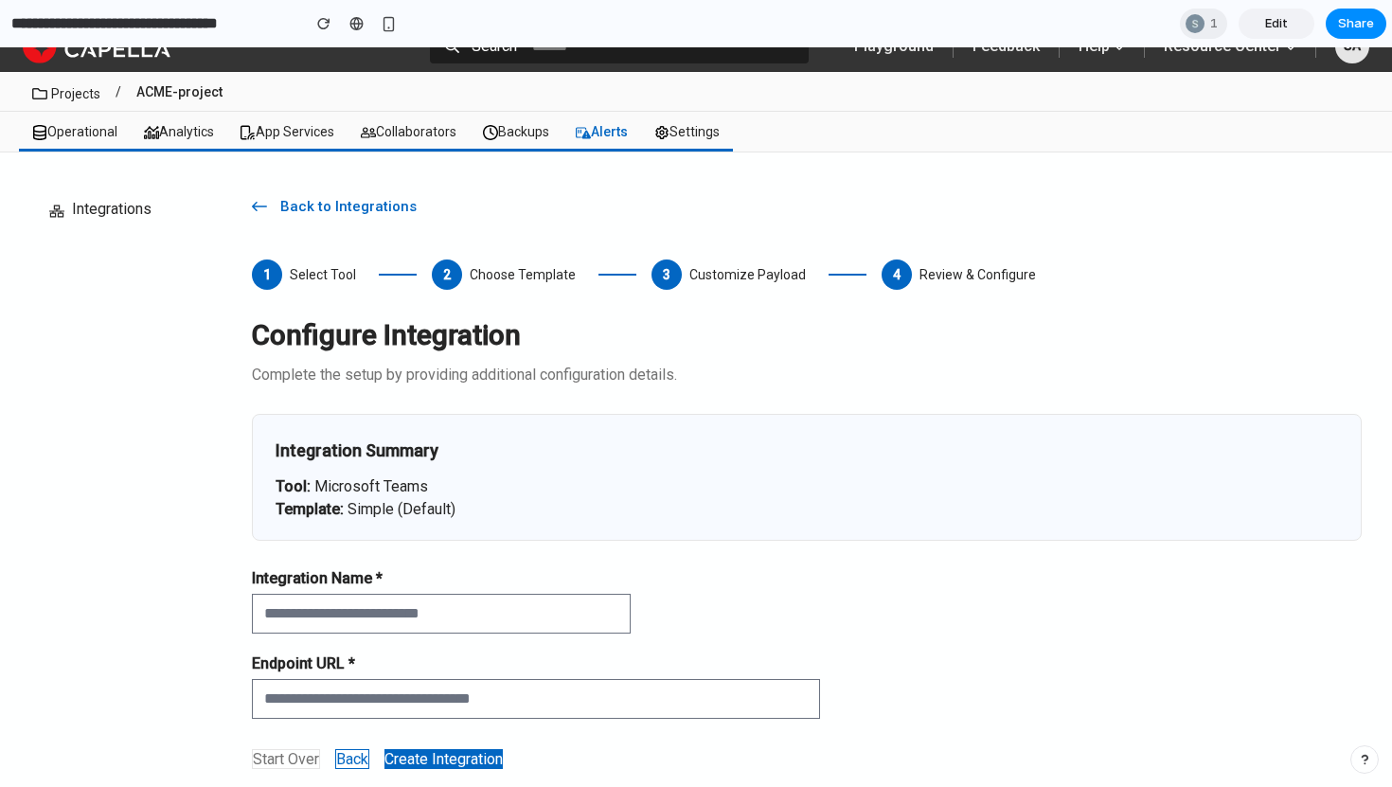
scroll to position [69, 0]
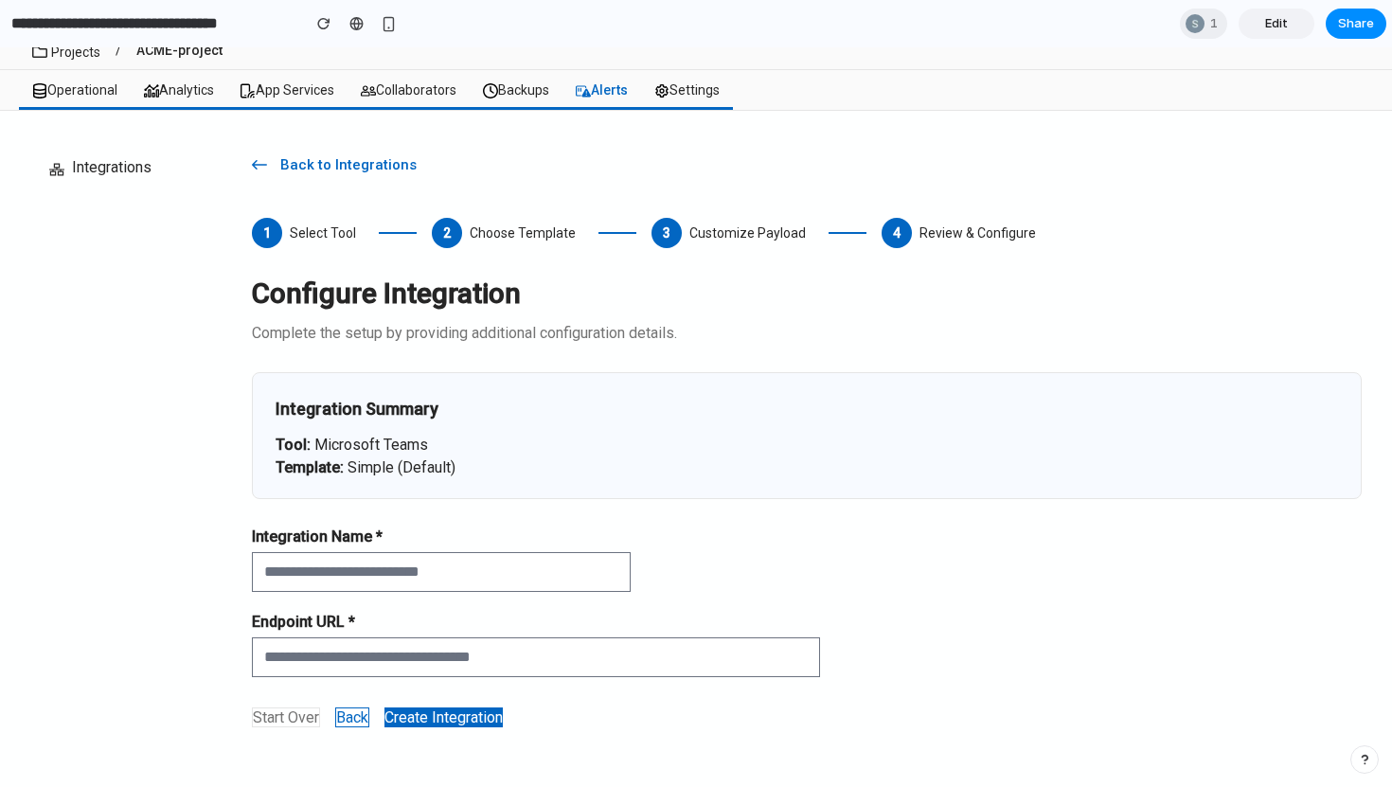
click at [349, 723] on button "Back" at bounding box center [352, 717] width 34 height 20
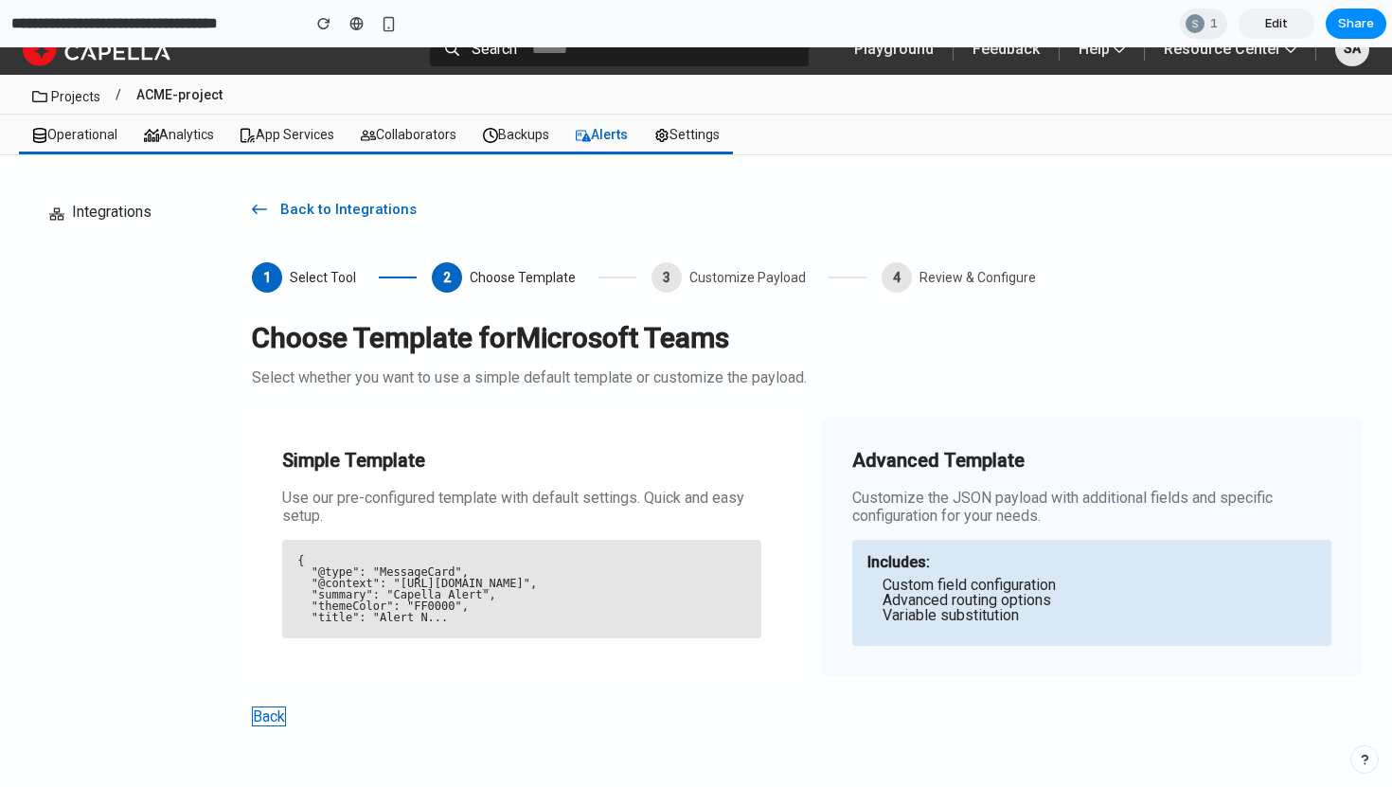
click at [1067, 553] on div "Includes: Custom field configuration Advanced routing options Variable substitu…" at bounding box center [1091, 593] width 479 height 106
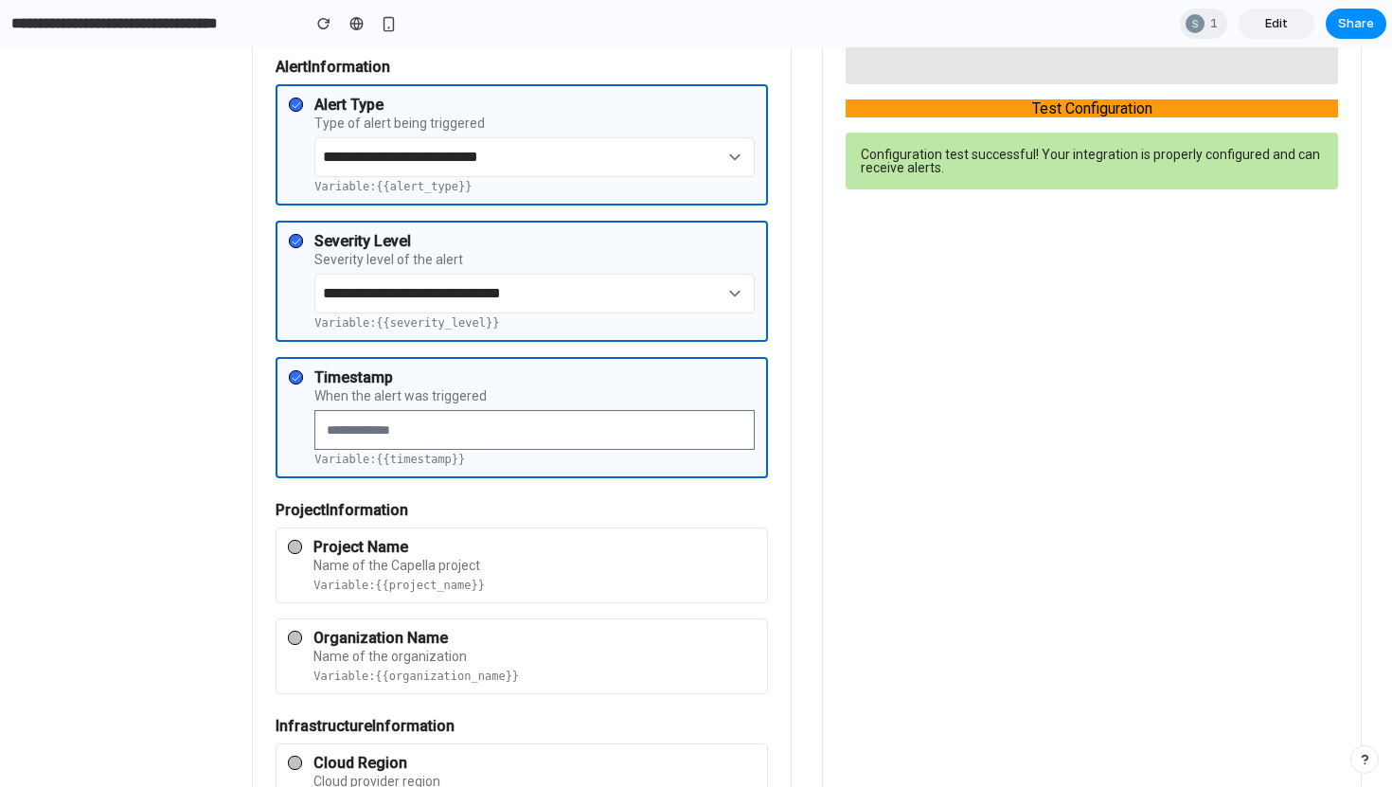
scroll to position [1146, 0]
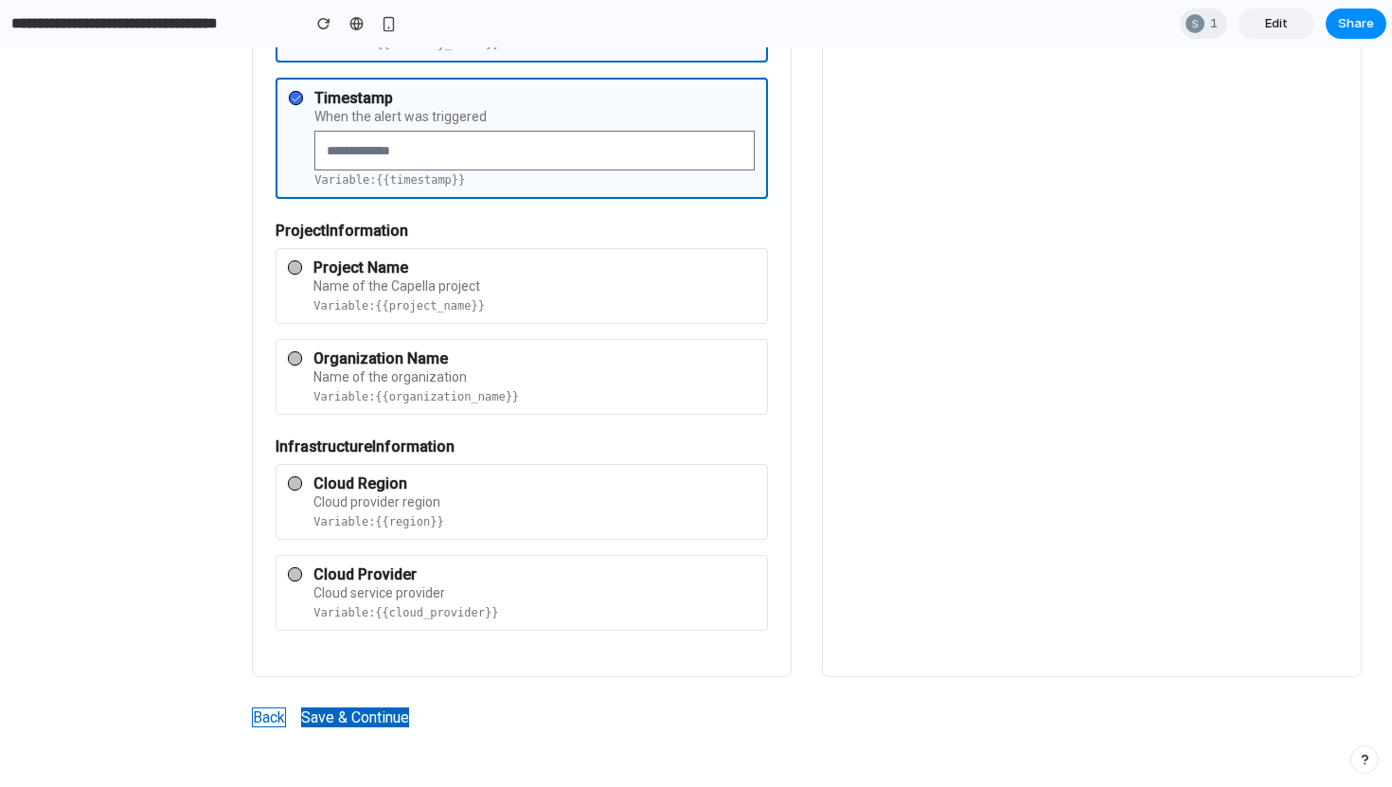
click at [388, 721] on button "Save & Continue" at bounding box center [355, 717] width 108 height 20
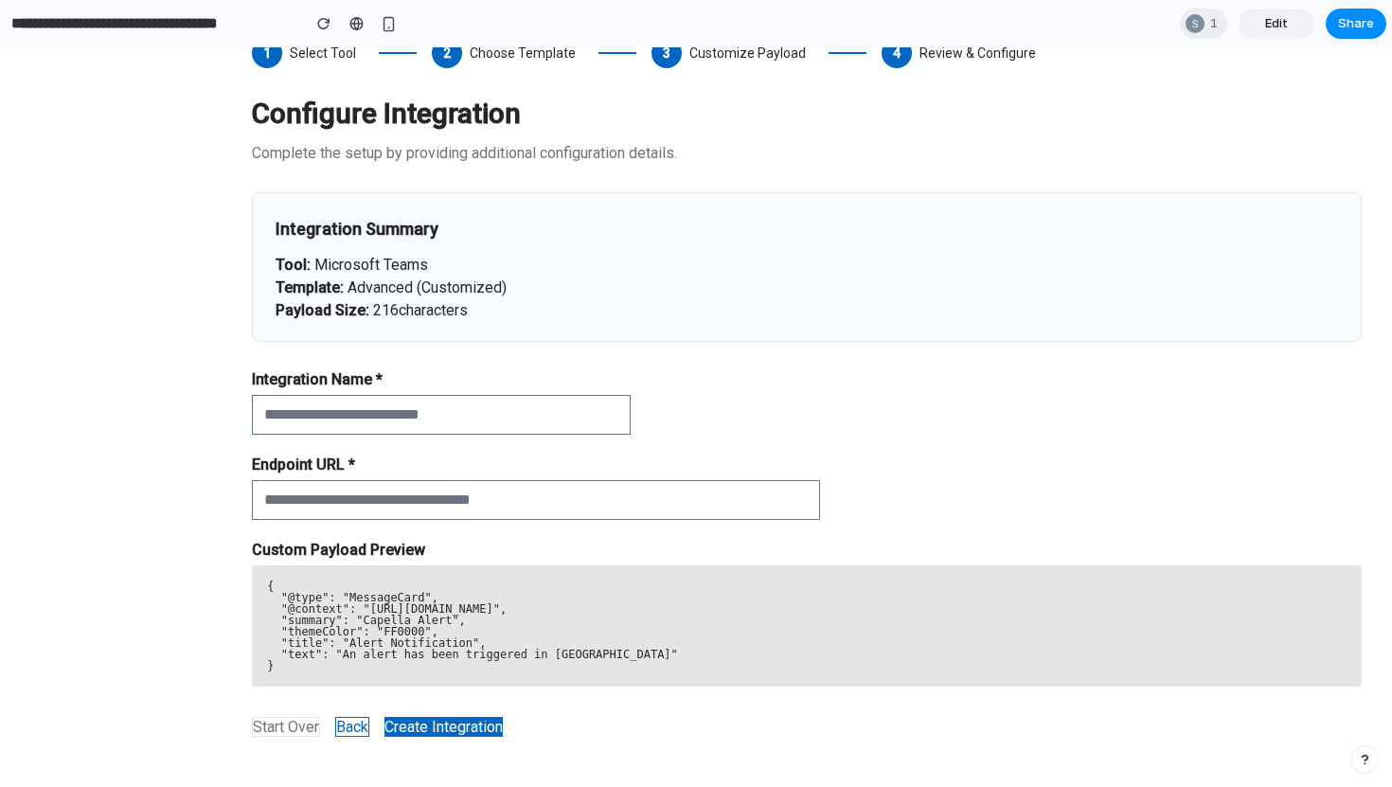
scroll to position [259, 0]
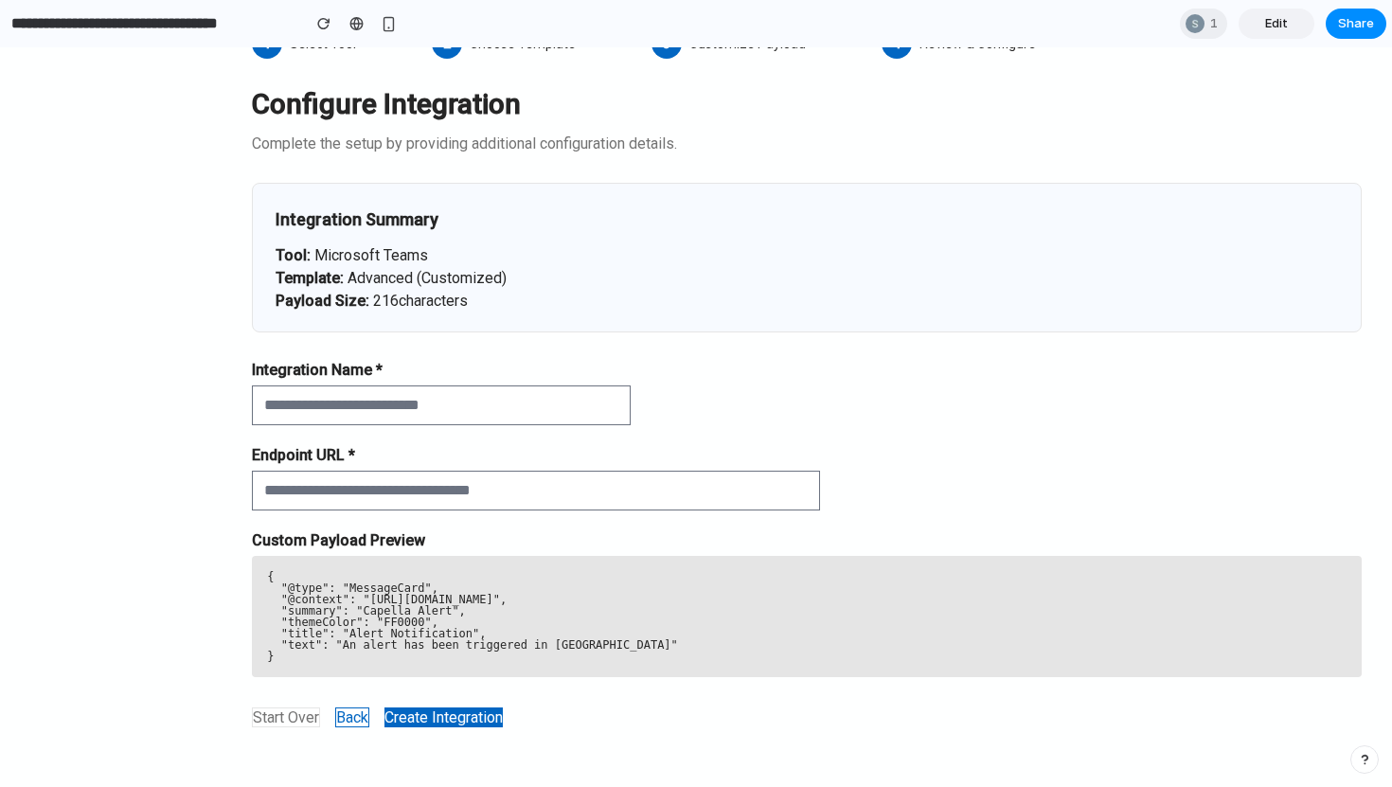
click at [422, 719] on button "Create Integration" at bounding box center [444, 717] width 118 height 20
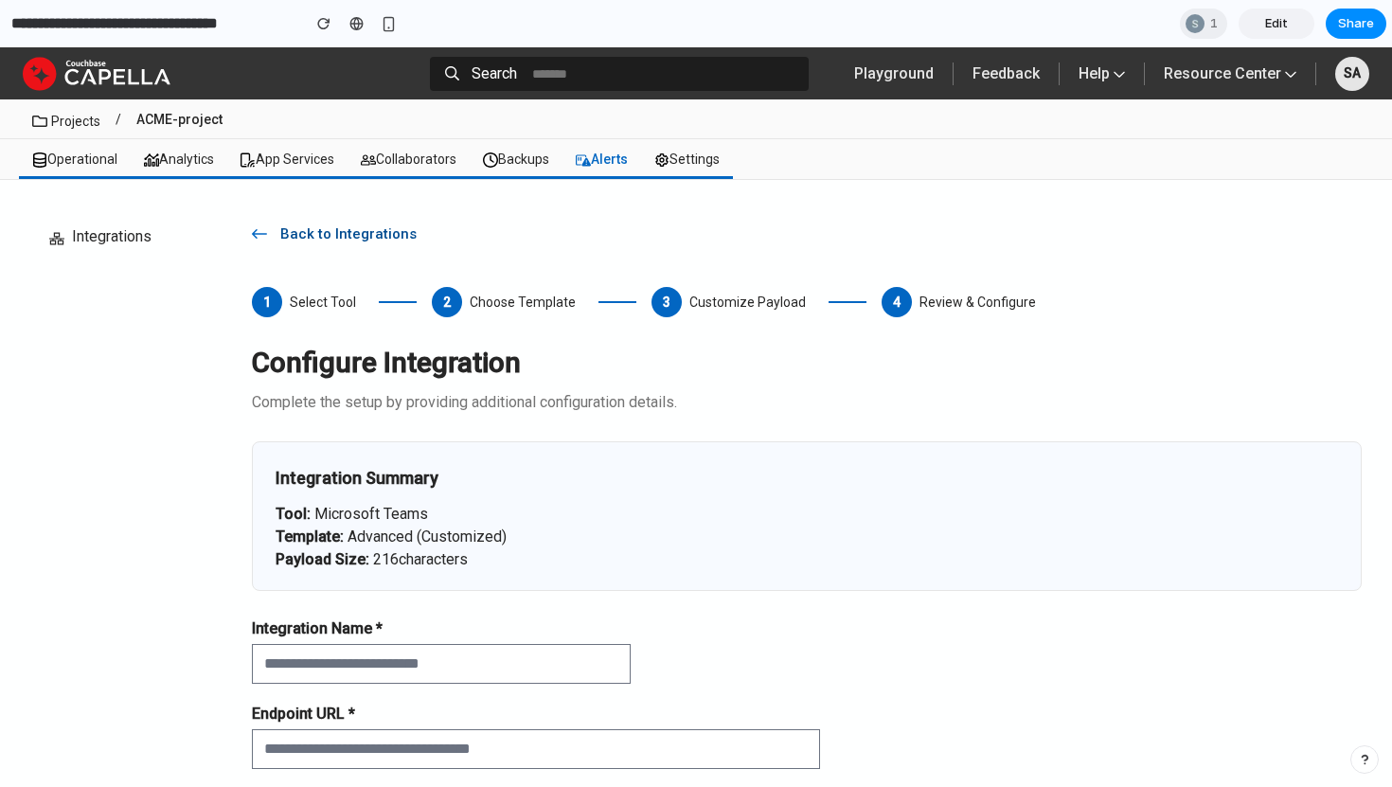
click at [377, 242] on span "Back to Integrations" at bounding box center [352, 233] width 170 height 19
click at [393, 232] on span "Back to Integrations" at bounding box center [352, 233] width 170 height 19
click at [256, 236] on use "button" at bounding box center [259, 233] width 15 height 9
click at [335, 230] on span "Back to Integrations" at bounding box center [352, 233] width 170 height 19
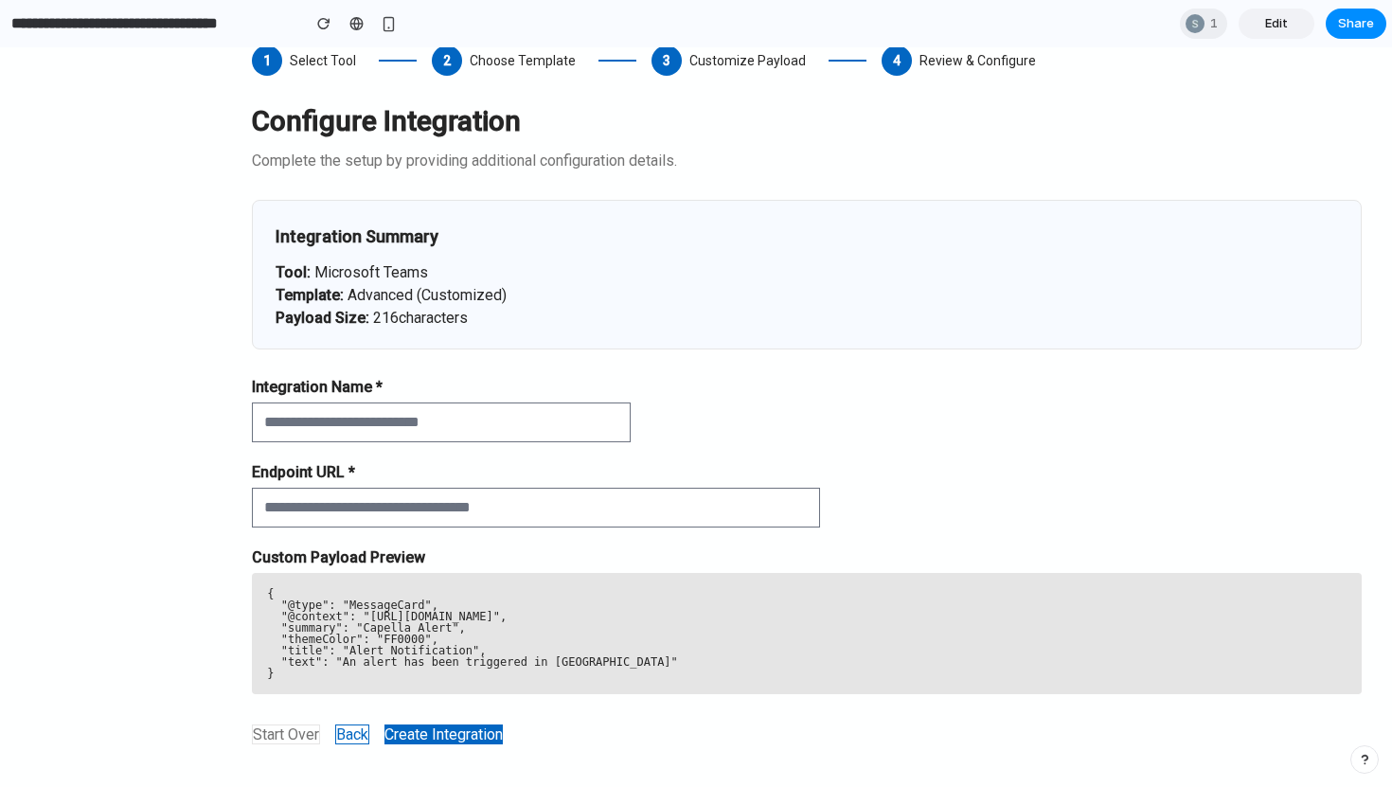
scroll to position [259, 0]
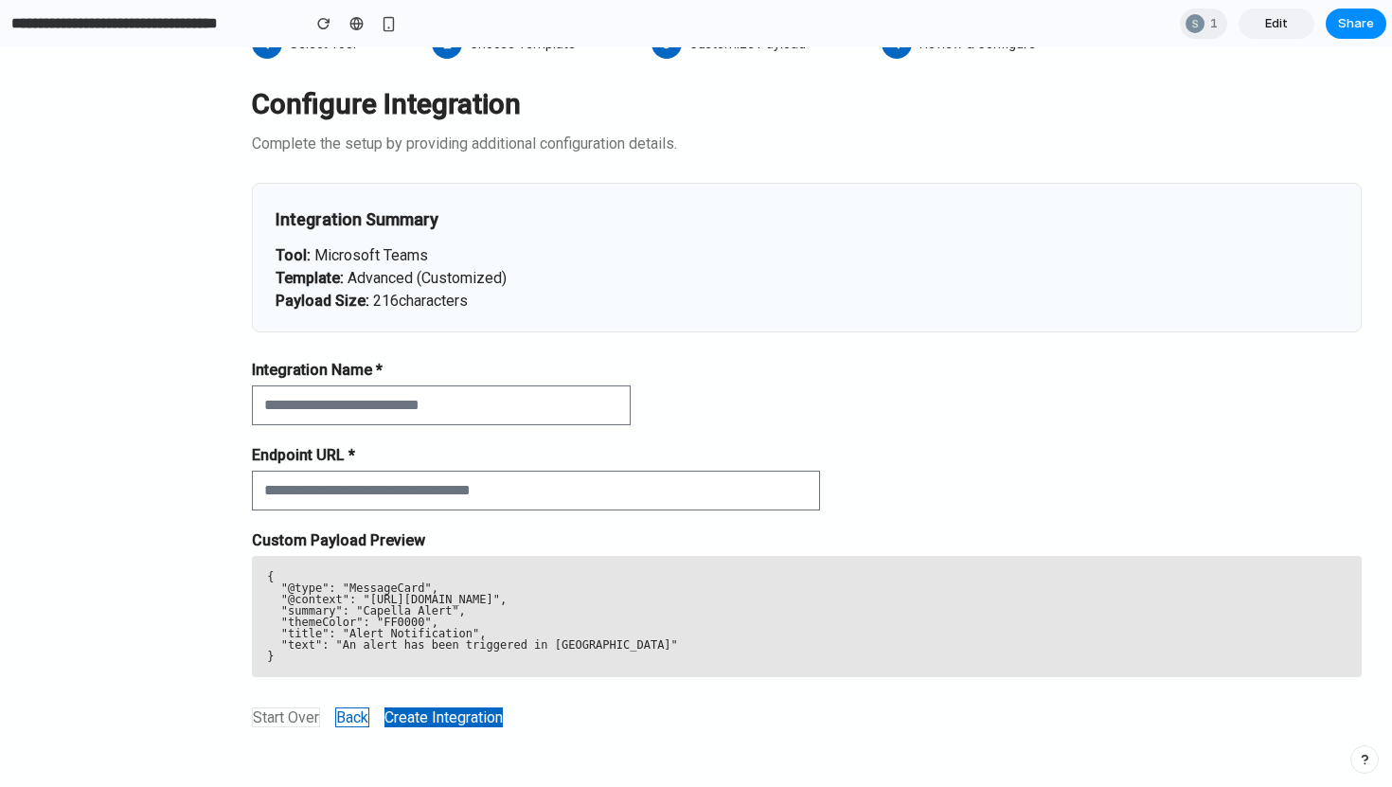
click at [359, 718] on button "Back" at bounding box center [352, 717] width 34 height 20
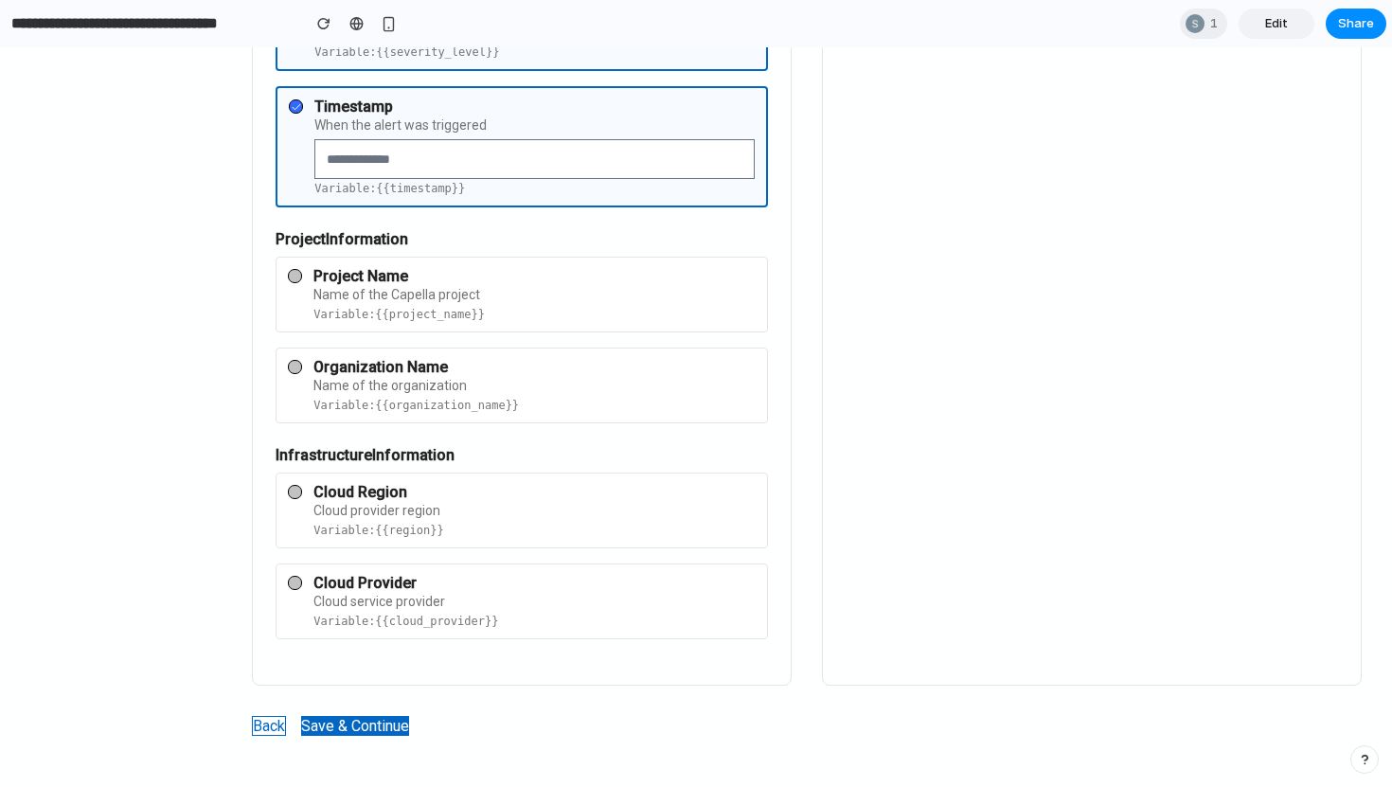
scroll to position [1146, 0]
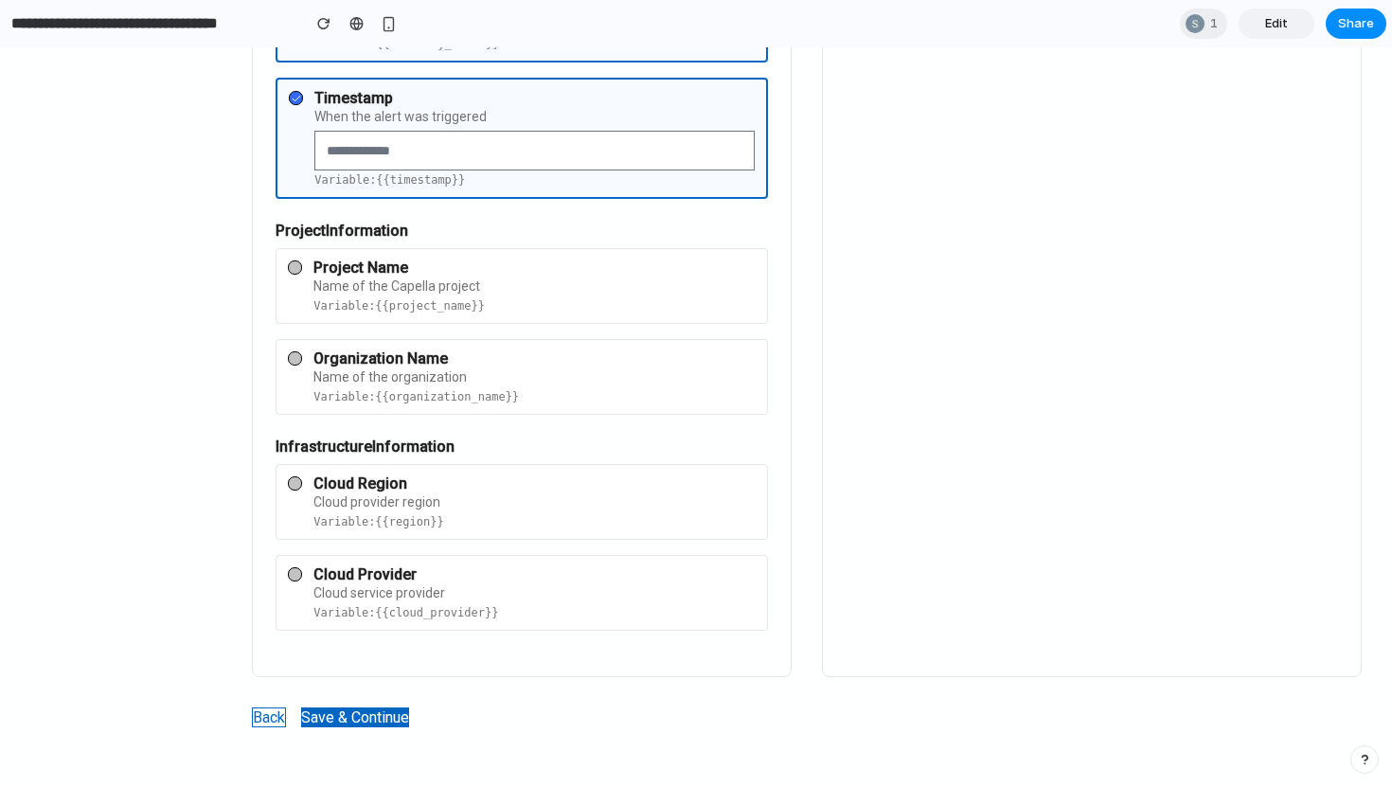
click at [275, 712] on button "Back" at bounding box center [269, 717] width 34 height 20
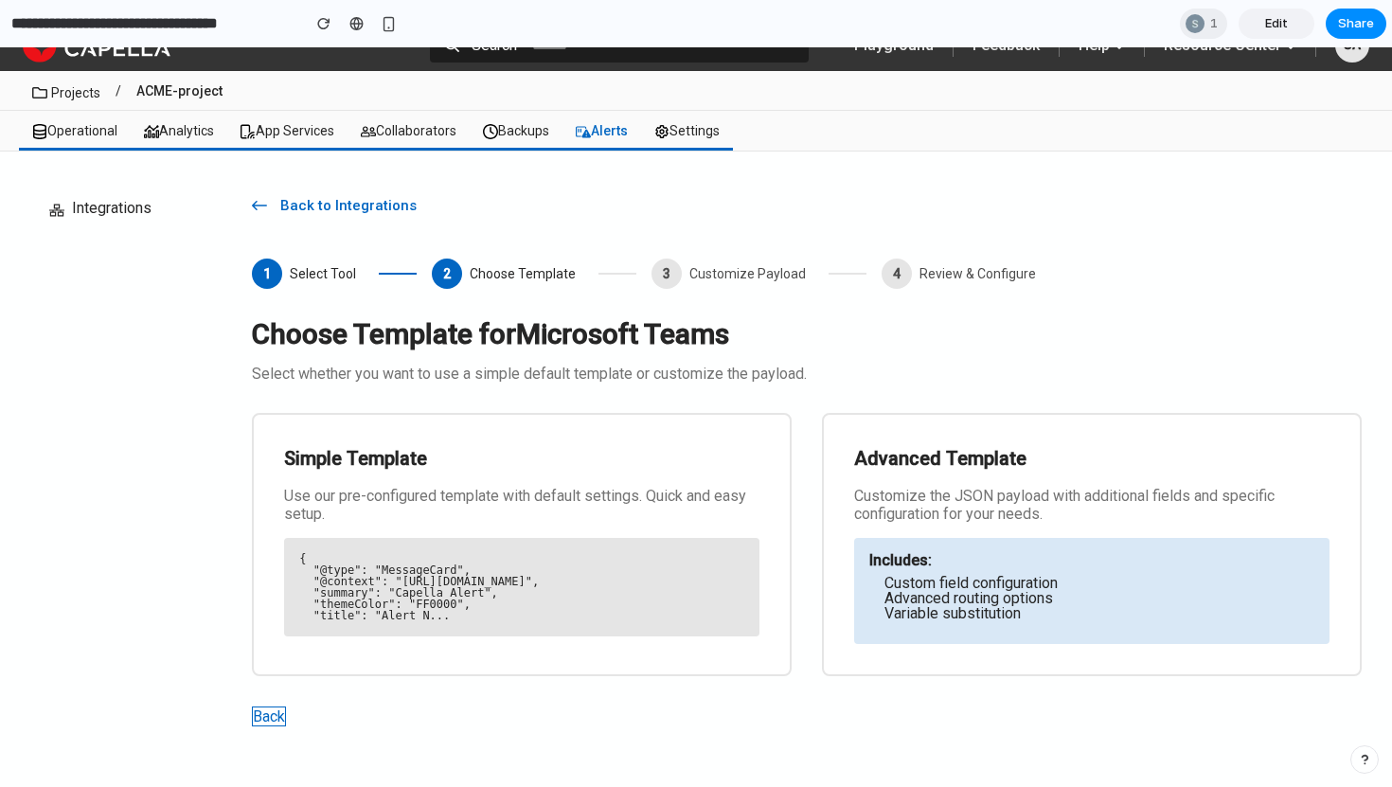
scroll to position [27, 0]
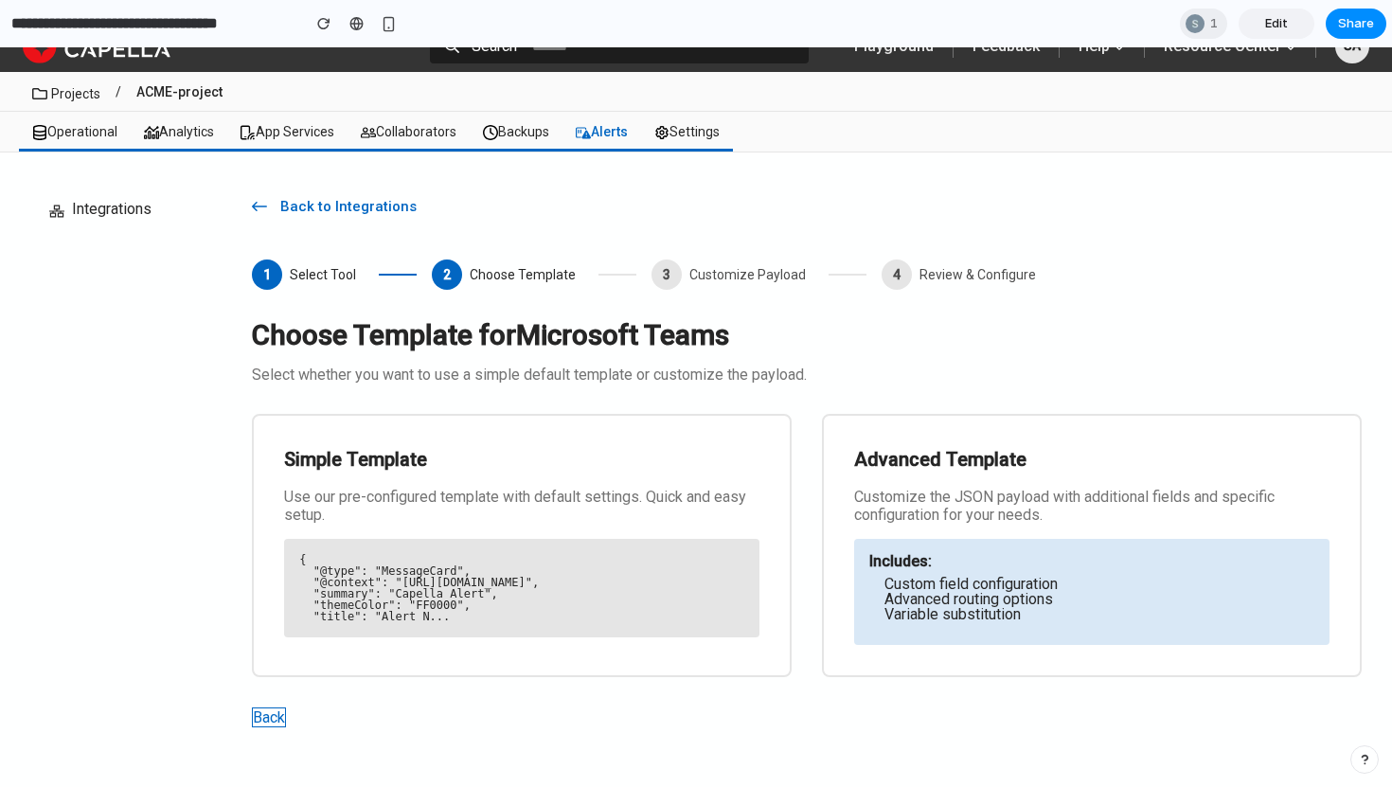
click at [275, 712] on button "Back" at bounding box center [269, 717] width 34 height 20
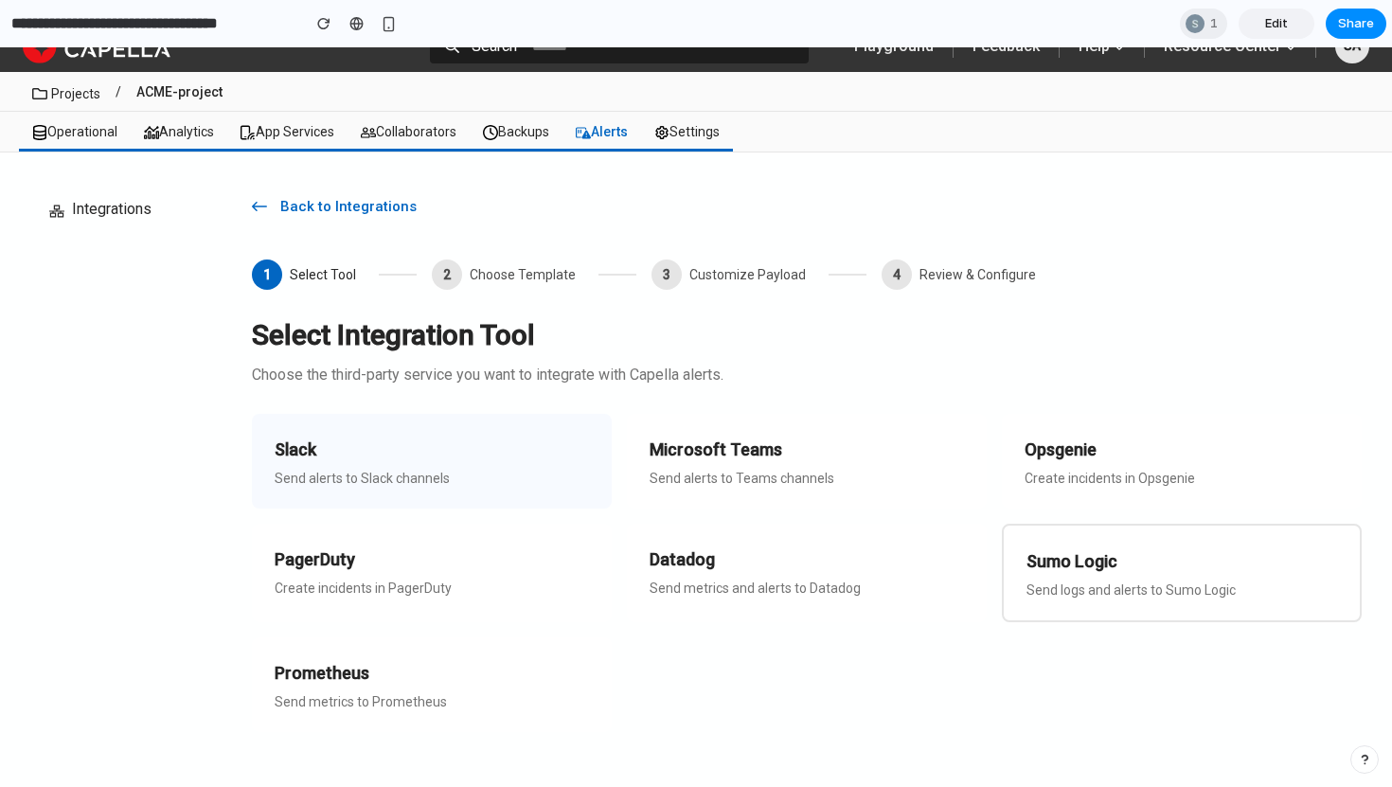
click at [533, 448] on h3 "Slack" at bounding box center [432, 450] width 314 height 27
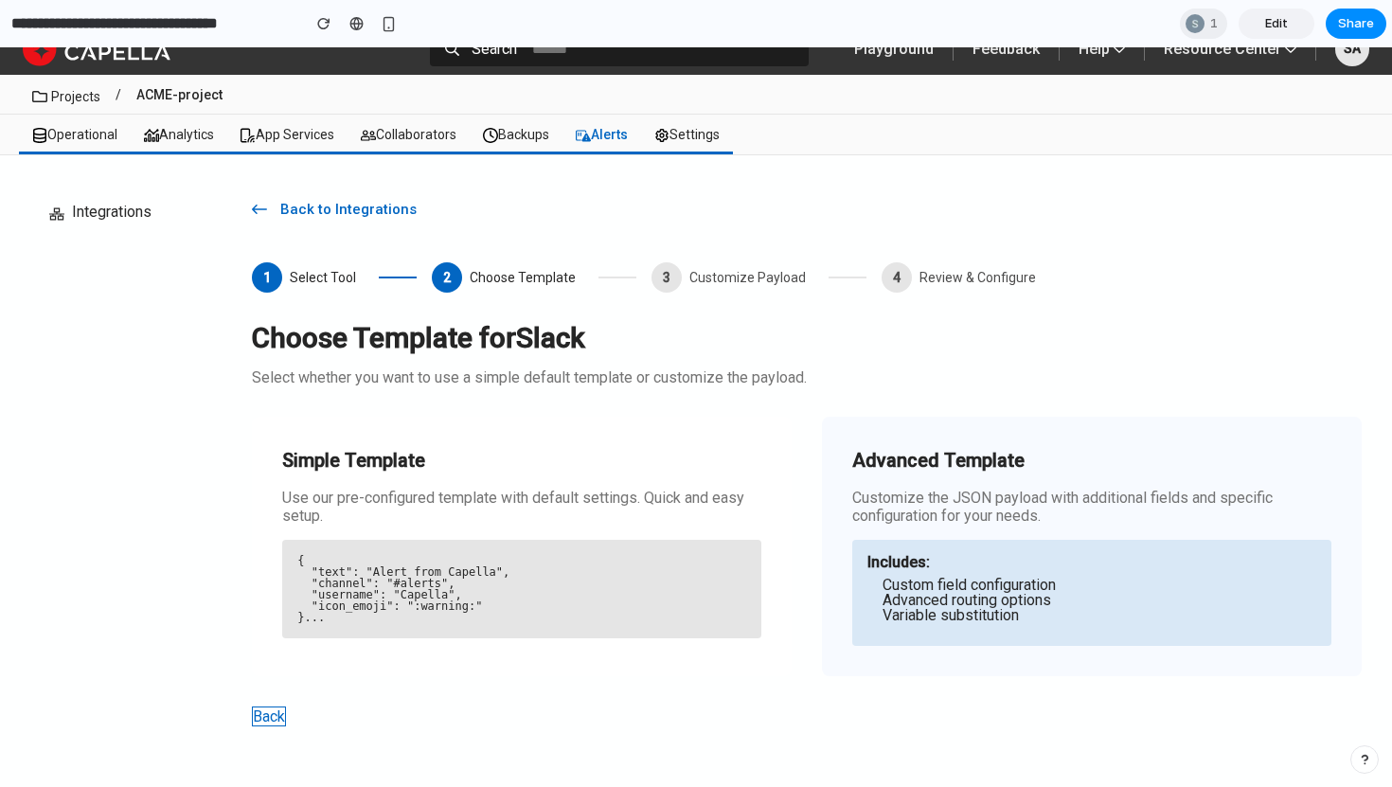
click at [997, 579] on li "Custom field configuration" at bounding box center [1100, 585] width 434 height 15
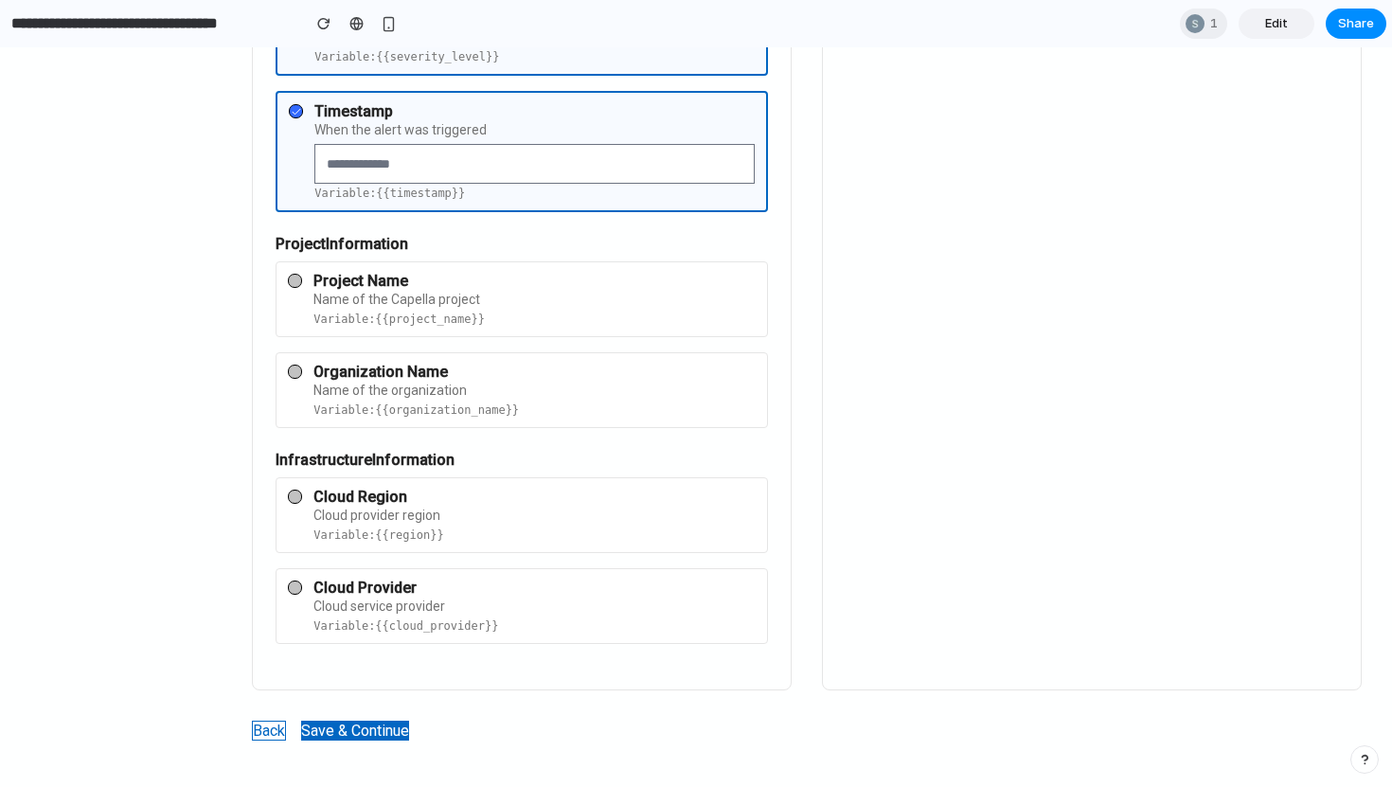
scroll to position [1146, 0]
